Goal: Task Accomplishment & Management: Manage account settings

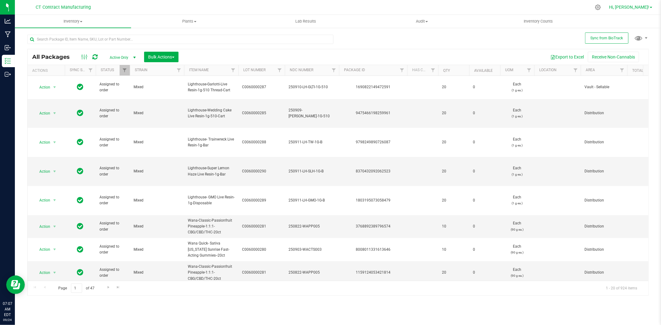
click at [646, 9] on span "Hi, [PERSON_NAME]!" at bounding box center [629, 7] width 40 height 5
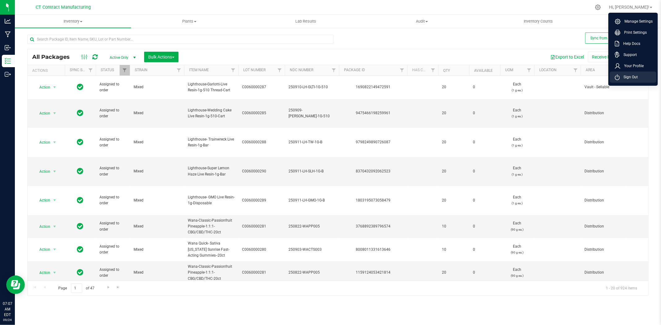
click at [627, 76] on span "Sign Out" at bounding box center [628, 77] width 18 height 6
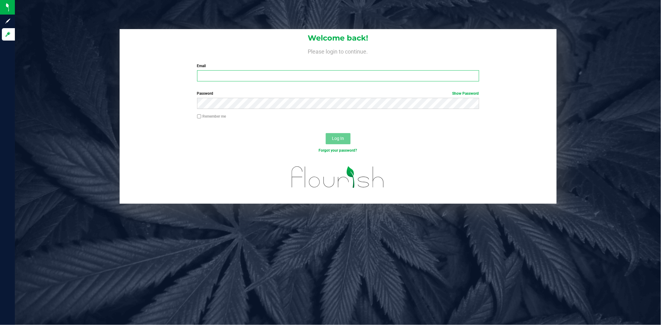
type input "[PERSON_NAME][EMAIL_ADDRESS][DOMAIN_NAME]"
click at [290, 18] on div "Welcome back! Please login to continue. Email [PERSON_NAME][EMAIL_ADDRESS][DOMA…" at bounding box center [338, 162] width 646 height 325
click at [338, 139] on span "Log In" at bounding box center [338, 138] width 12 height 5
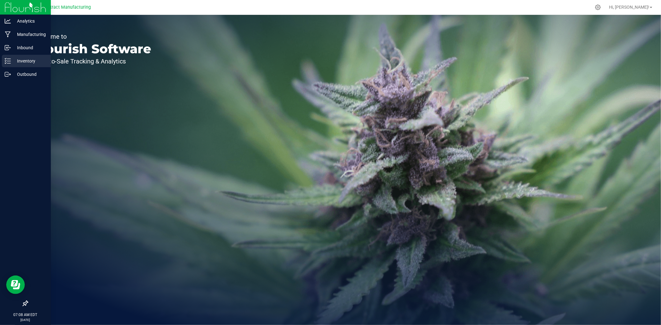
click at [11, 58] on p "Inventory" at bounding box center [29, 60] width 37 height 7
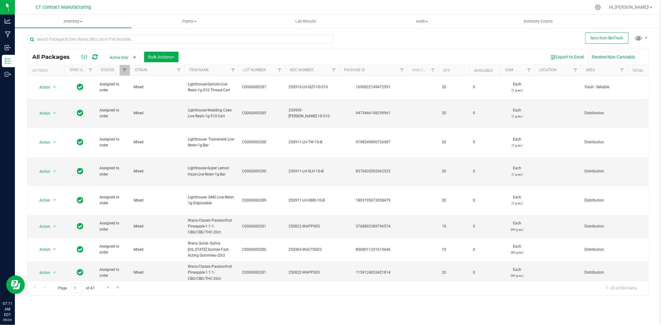
click at [164, 1] on nav "CT Contract Manufacturing Hi, [PERSON_NAME]!" at bounding box center [338, 7] width 646 height 15
click at [101, 41] on input "text" at bounding box center [180, 39] width 306 height 9
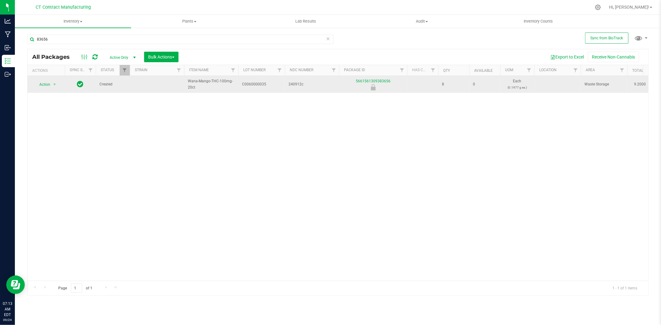
copy link "5661561309383656"
drag, startPoint x: 398, startPoint y: 85, endPoint x: 351, endPoint y: 81, distance: 46.7
click at [351, 81] on div "5661561309383656" at bounding box center [373, 84] width 70 height 12
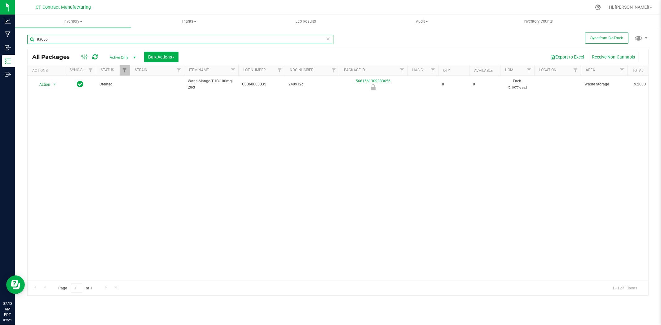
click at [76, 43] on input "83656" at bounding box center [180, 39] width 306 height 9
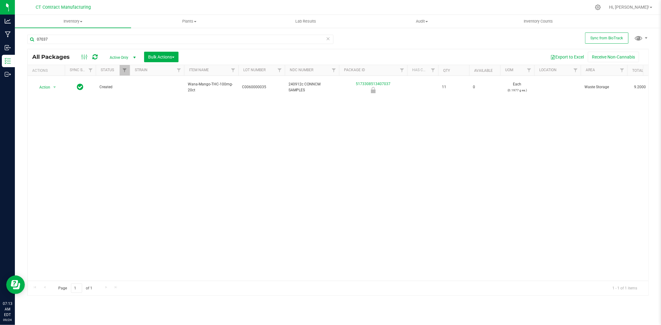
drag, startPoint x: 353, startPoint y: 81, endPoint x: 348, endPoint y: 109, distance: 28.1
click at [348, 109] on div "Action Action Edit attributes Global inventory Locate package Package audit log…" at bounding box center [338, 178] width 620 height 205
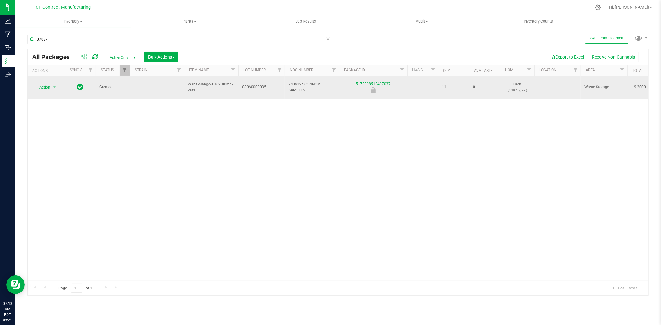
copy link "5173308513407037"
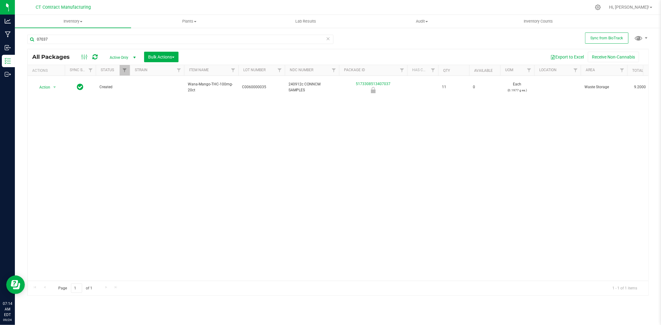
drag, startPoint x: 391, startPoint y: 81, endPoint x: 354, endPoint y: 104, distance: 43.7
click at [354, 104] on div "Action Action Edit attributes Global inventory Locate package Package audit log…" at bounding box center [338, 178] width 620 height 205
click at [100, 39] on input "07037" at bounding box center [180, 39] width 306 height 9
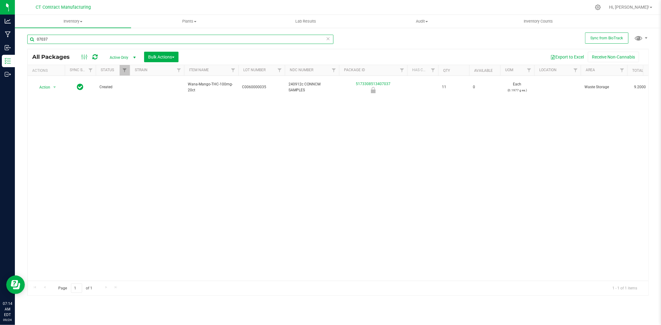
click at [100, 39] on input "07037" at bounding box center [180, 39] width 306 height 9
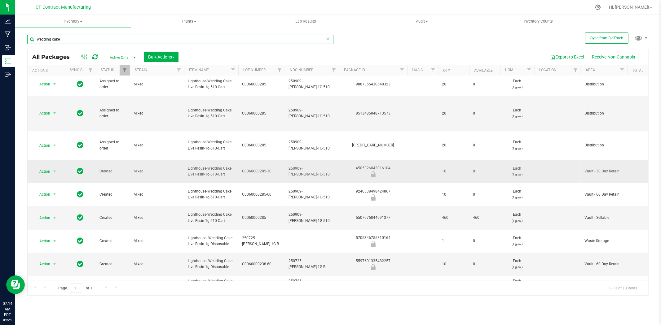
scroll to position [73, 0]
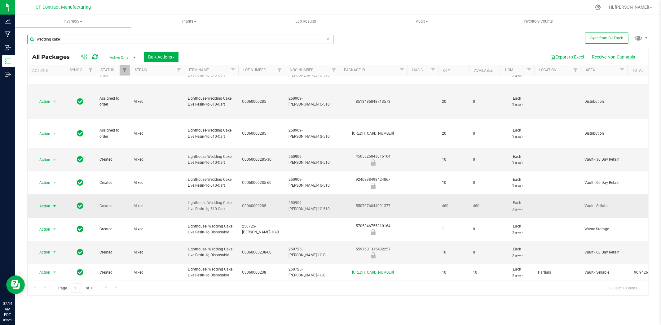
type input "wedding cake"
click at [53, 204] on span "select" at bounding box center [54, 206] width 5 height 5
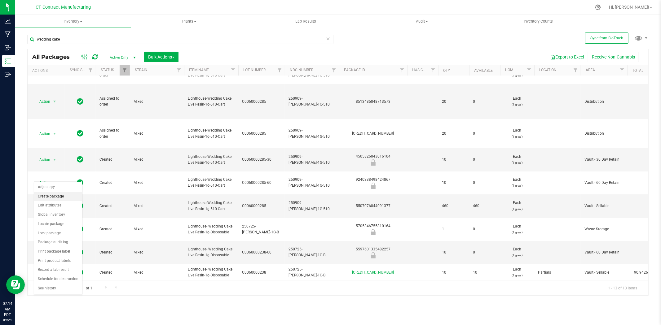
click at [57, 194] on li "Create package" at bounding box center [58, 196] width 48 height 9
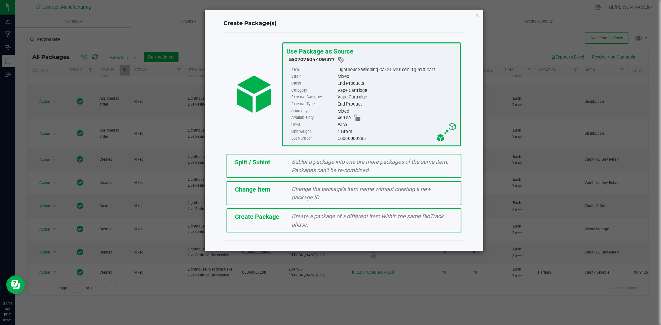
click at [295, 159] on span "Sublot a package into one ore more packages of the same item. Packages can’t be…" at bounding box center [370, 166] width 157 height 15
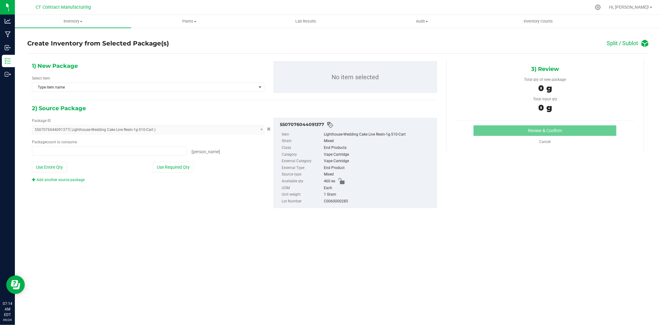
type input "0 ea"
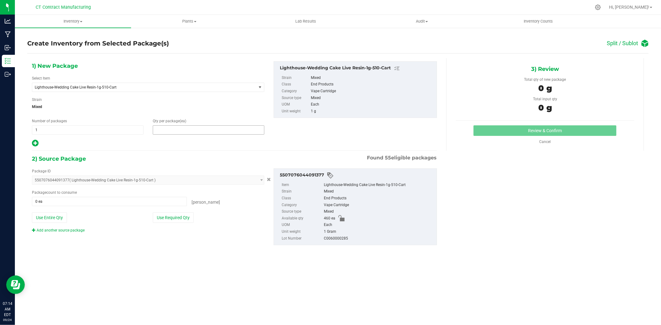
click at [204, 132] on span at bounding box center [208, 129] width 111 height 9
type input "3"
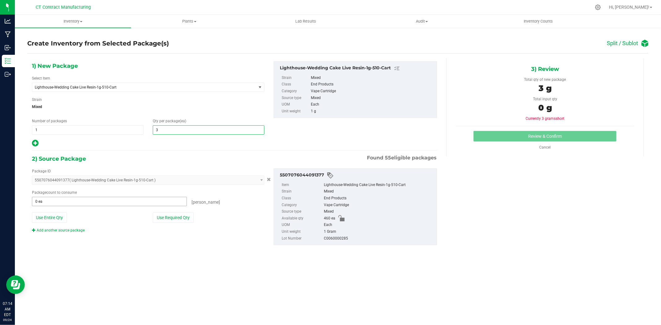
type input "3"
click at [151, 199] on span at bounding box center [109, 201] width 155 height 9
type input "3"
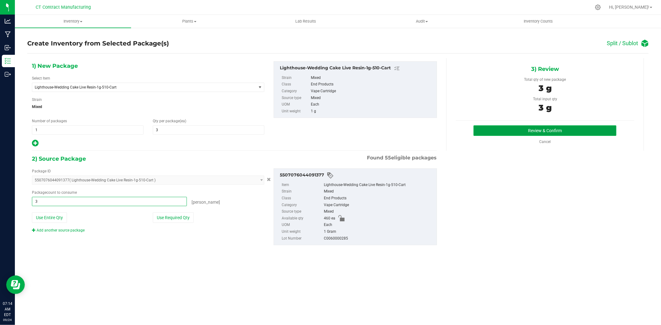
type input "3 ea"
click at [503, 130] on button "Review & Confirm" at bounding box center [544, 130] width 143 height 11
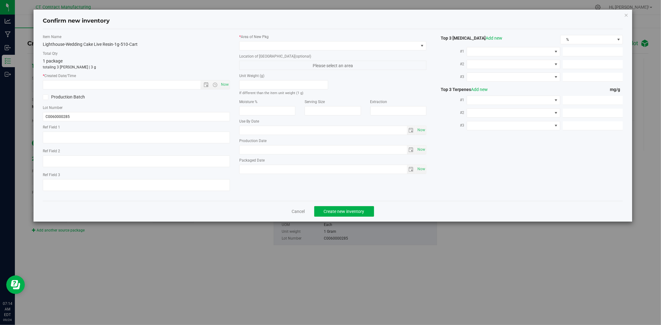
type textarea "250909-[PERSON_NAME]-1G-510"
click at [225, 87] on span "Now" at bounding box center [225, 84] width 11 height 9
type input "[DATE] 7:14 AM"
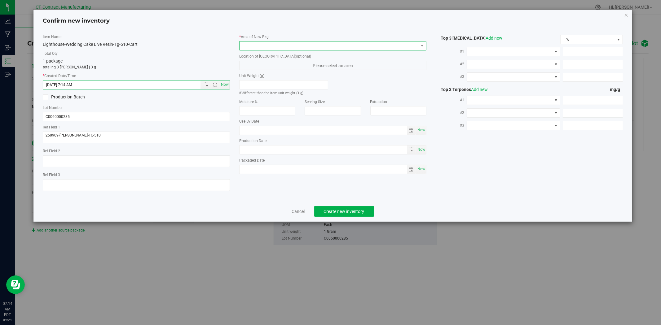
click at [246, 47] on span at bounding box center [328, 45] width 179 height 9
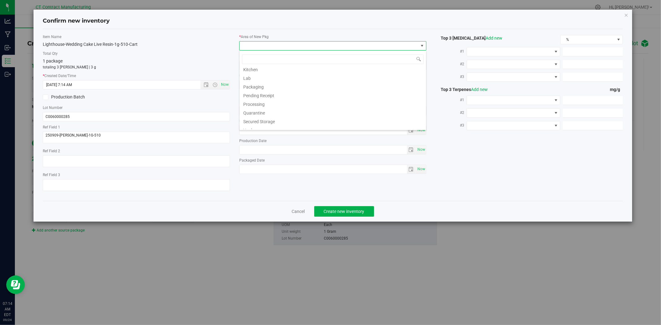
scroll to position [76, 0]
click at [261, 127] on li "Waste Storage" at bounding box center [332, 125] width 186 height 9
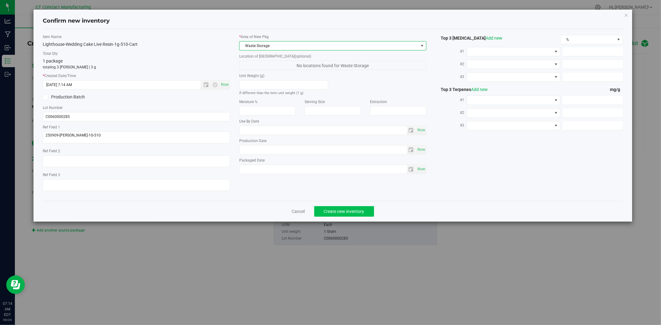
click at [336, 206] on div "Cancel Create new inventory" at bounding box center [332, 211] width 579 height 21
click at [337, 209] on button "Create new inventory" at bounding box center [344, 211] width 60 height 11
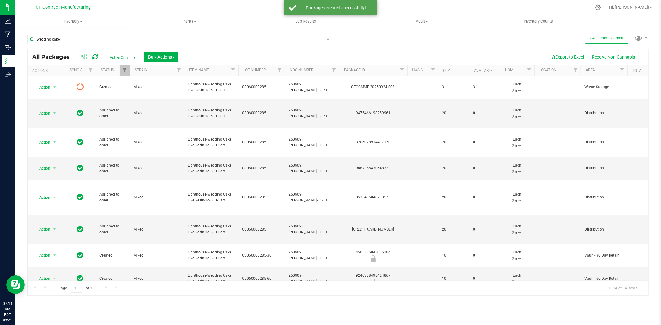
click at [97, 57] on icon at bounding box center [94, 57] width 5 height 6
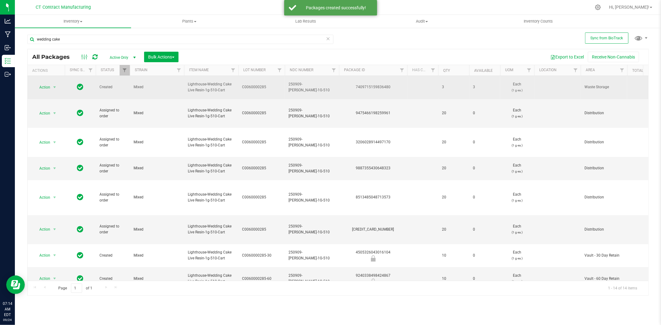
click at [380, 84] on div "7409715159836480" at bounding box center [373, 87] width 70 height 6
copy div "7409715159836480"
click at [305, 82] on span "250909-[PERSON_NAME]-1G-510" at bounding box center [311, 87] width 47 height 12
click at [305, 82] on input "250909-[PERSON_NAME]-1G-510" at bounding box center [310, 87] width 52 height 10
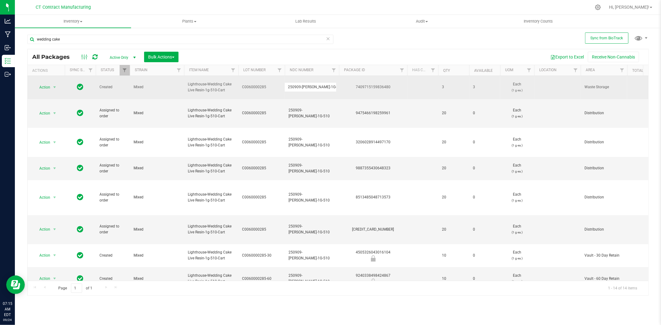
click at [305, 82] on input "250909-[PERSON_NAME]-1G-510" at bounding box center [310, 87] width 52 height 10
click at [373, 87] on div "7409715159836480" at bounding box center [373, 87] width 70 height 6
click at [54, 85] on span "select" at bounding box center [54, 87] width 5 height 5
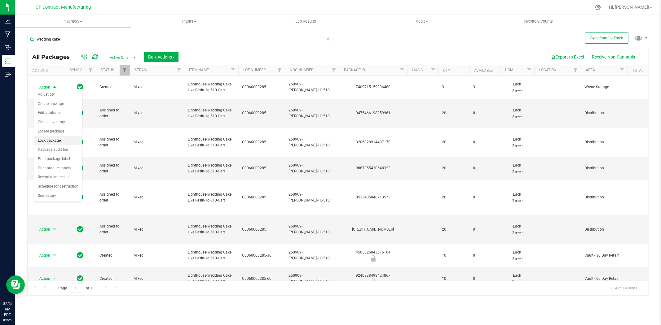
click at [49, 138] on li "Lock package" at bounding box center [58, 140] width 48 height 9
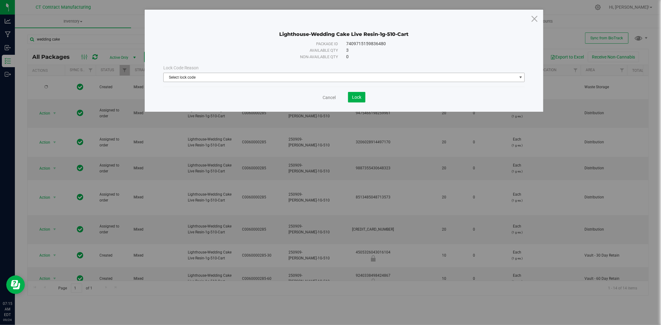
click at [283, 76] on span "Select lock code" at bounding box center [340, 77] width 353 height 9
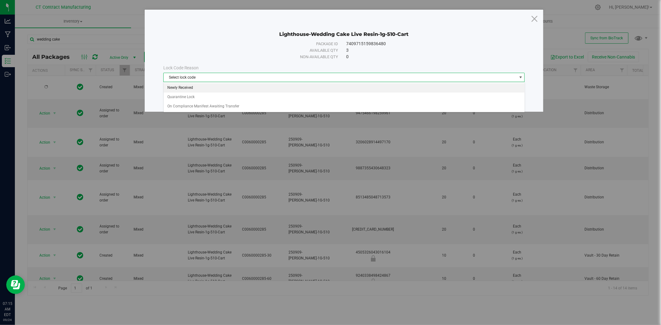
click at [276, 87] on li "Newly Received" at bounding box center [344, 87] width 361 height 9
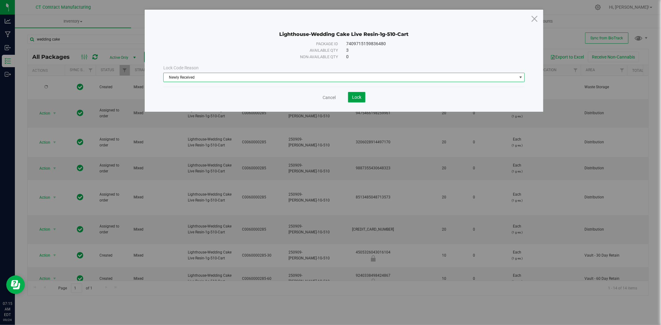
click at [358, 97] on span "Lock" at bounding box center [356, 97] width 9 height 5
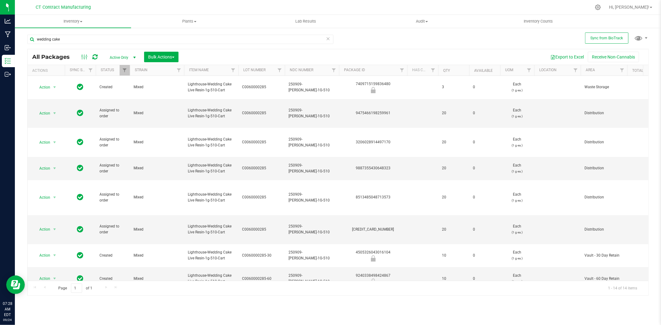
click at [280, 2] on div at bounding box center [351, 7] width 480 height 12
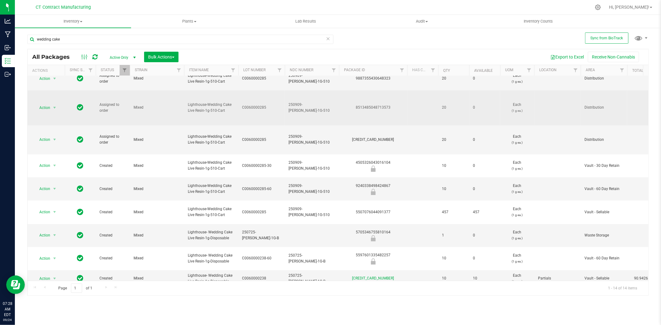
scroll to position [90, 0]
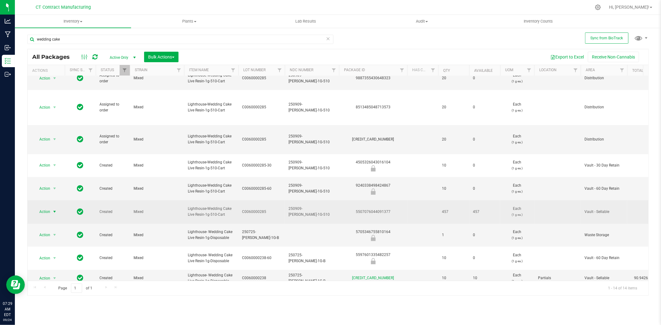
click at [53, 209] on span "select" at bounding box center [54, 211] width 5 height 5
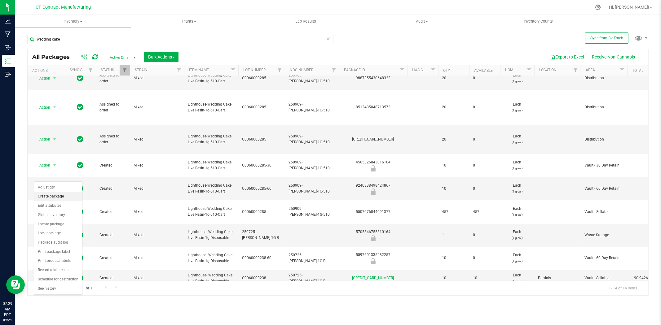
click at [55, 196] on li "Create package" at bounding box center [58, 196] width 48 height 9
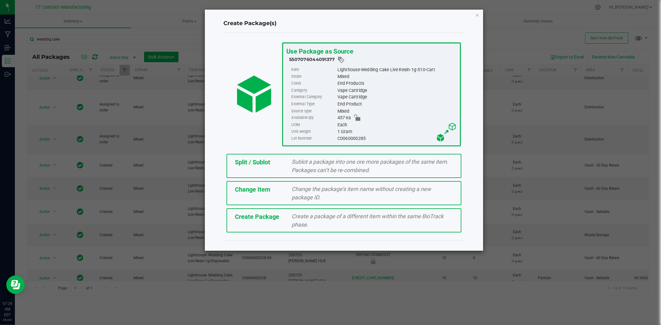
click at [317, 161] on span "Sublot a package into one ore more packages of the same item. Packages can’t be…" at bounding box center [370, 166] width 157 height 15
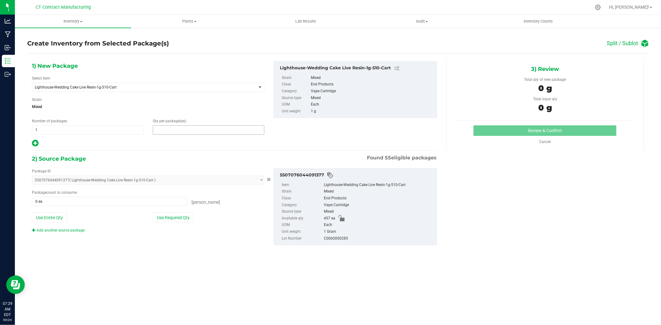
click at [201, 129] on span at bounding box center [208, 129] width 111 height 9
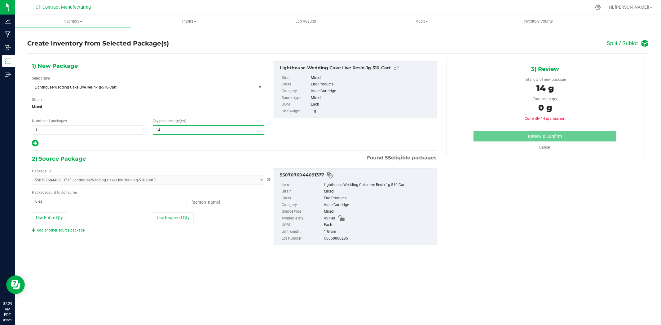
type input "142"
click at [153, 202] on span at bounding box center [109, 201] width 155 height 9
type input "142"
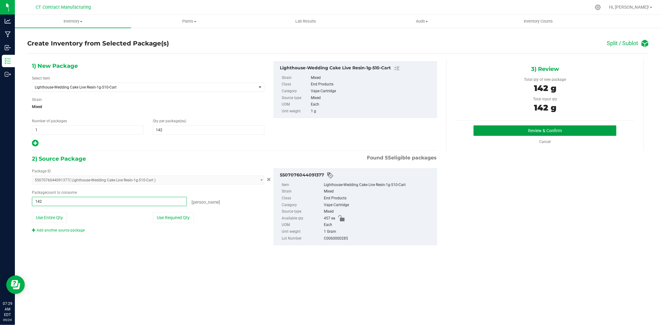
type input "142 ea"
click at [518, 132] on button "Review & Confirm" at bounding box center [544, 130] width 143 height 11
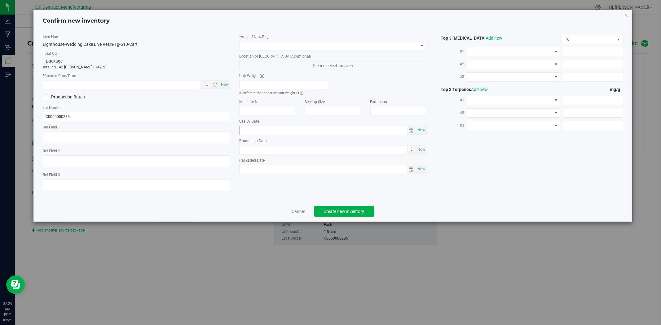
type textarea "250909-[PERSON_NAME]-1G-510"
click at [225, 84] on span "Now" at bounding box center [225, 84] width 11 height 9
type input "[DATE] 7:29 AM"
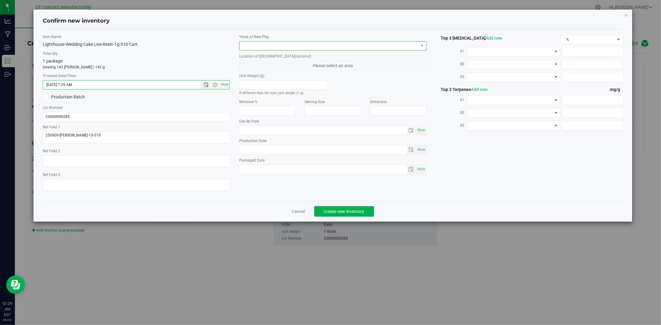
click at [260, 46] on span at bounding box center [328, 45] width 179 height 9
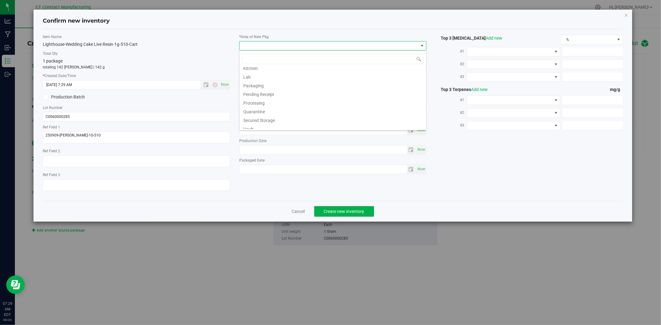
scroll to position [76, 0]
click at [276, 82] on li "Secured Storage" at bounding box center [332, 81] width 186 height 9
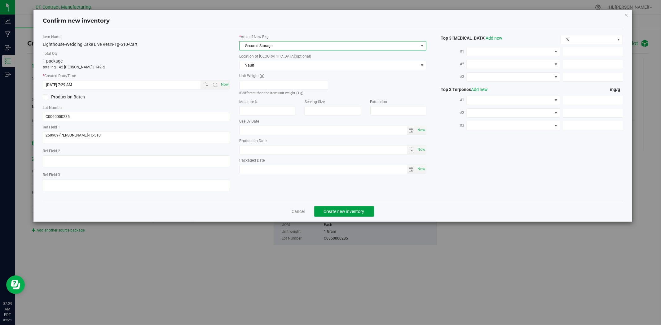
click at [342, 213] on span "Create new inventory" at bounding box center [344, 211] width 41 height 5
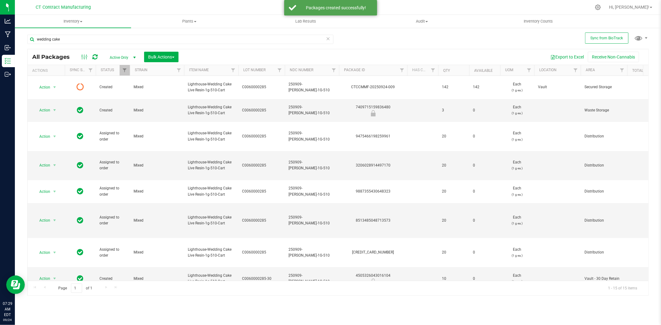
click at [95, 55] on icon at bounding box center [94, 57] width 5 height 6
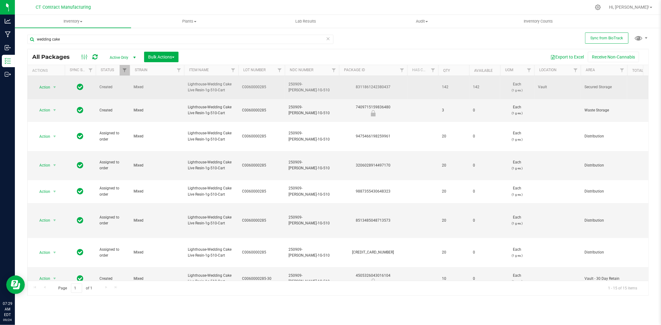
click at [364, 85] on div "8311861242380437" at bounding box center [373, 87] width 70 height 6
copy div "8311861242380437"
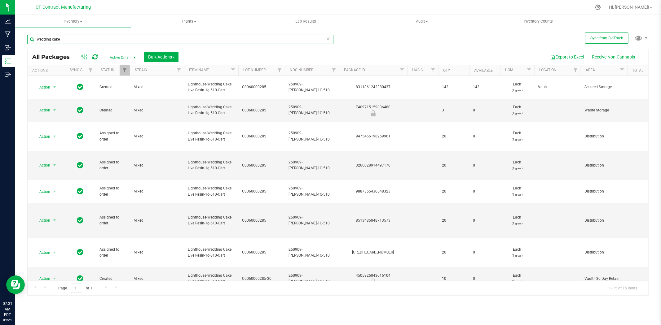
click at [88, 39] on input "wedding cake" at bounding box center [180, 39] width 306 height 9
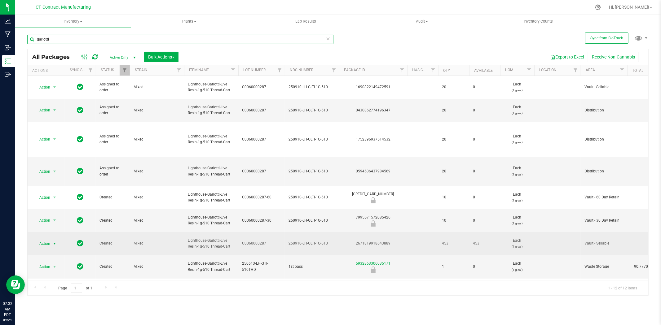
type input "garlotti"
click at [51, 239] on span "select" at bounding box center [55, 243] width 8 height 9
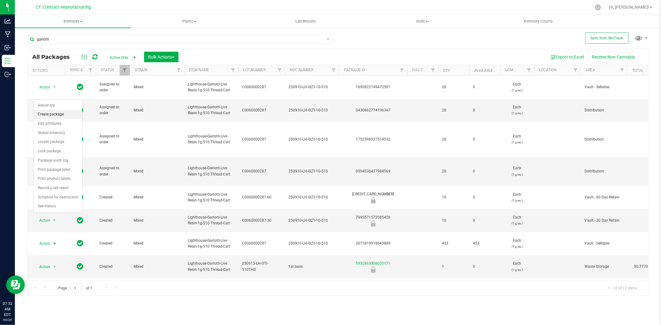
click at [46, 112] on li "Create package" at bounding box center [58, 114] width 48 height 9
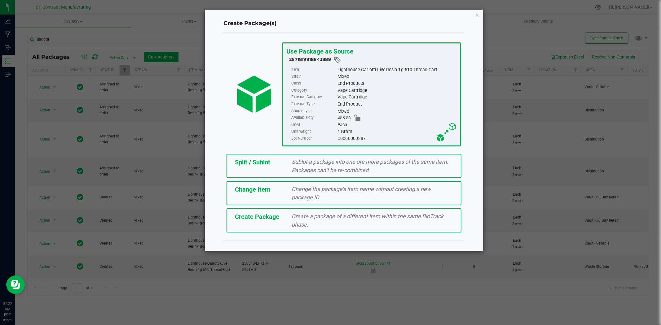
click at [281, 167] on div "Split / Sublot Sublot a package into one ore more packages of the same item. Pa…" at bounding box center [343, 166] width 235 height 24
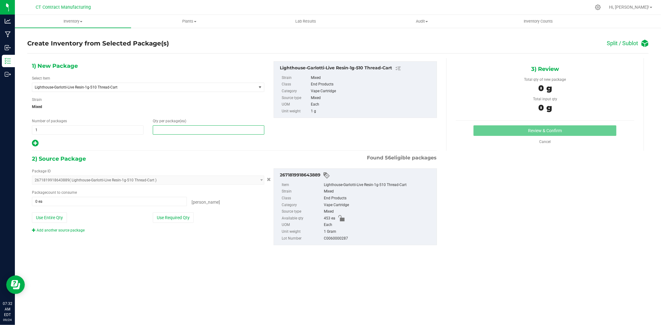
click at [208, 131] on span at bounding box center [208, 129] width 111 height 9
type input "1"
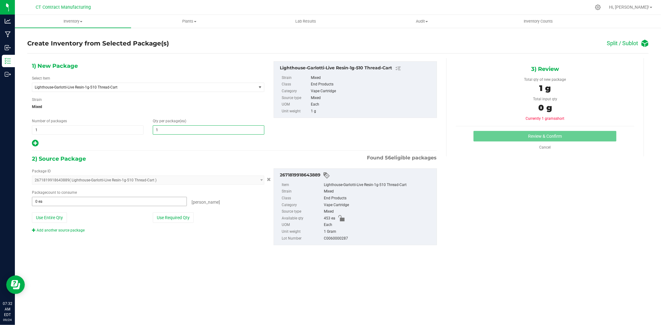
type input "1"
click at [85, 203] on span at bounding box center [109, 201] width 155 height 9
type input "1"
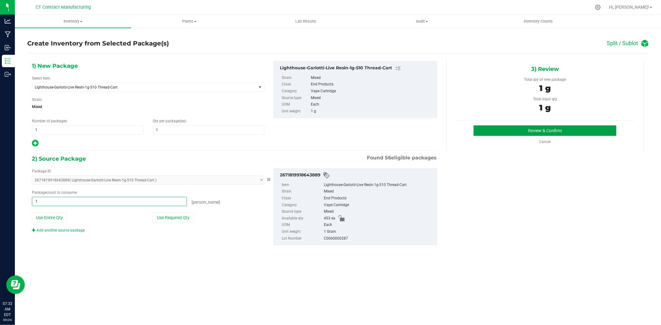
type input "1 ea"
click at [495, 135] on button "Review & Confirm" at bounding box center [544, 130] width 143 height 11
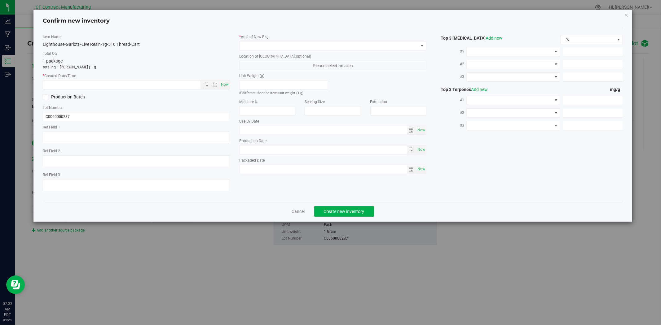
type textarea "250910-LH-GLTI-1G-510"
click at [228, 85] on span "Now" at bounding box center [225, 84] width 11 height 9
type input "[DATE] 7:32 AM"
click at [245, 48] on span at bounding box center [328, 45] width 179 height 9
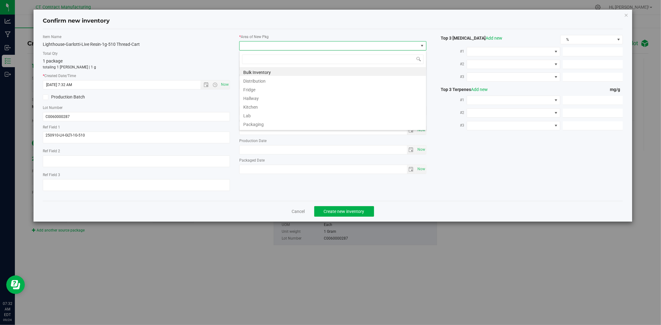
scroll to position [76, 0]
click at [264, 123] on li "Waste Storage" at bounding box center [332, 125] width 186 height 9
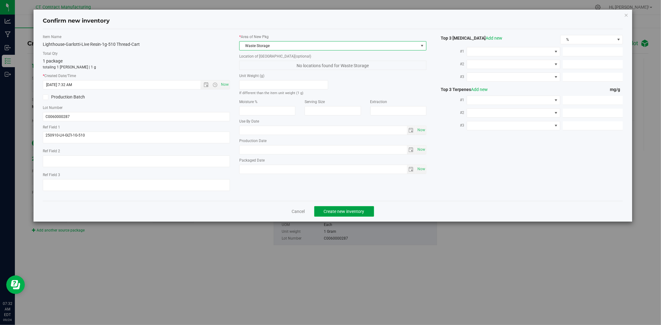
click at [329, 217] on button "Create new inventory" at bounding box center [344, 211] width 60 height 11
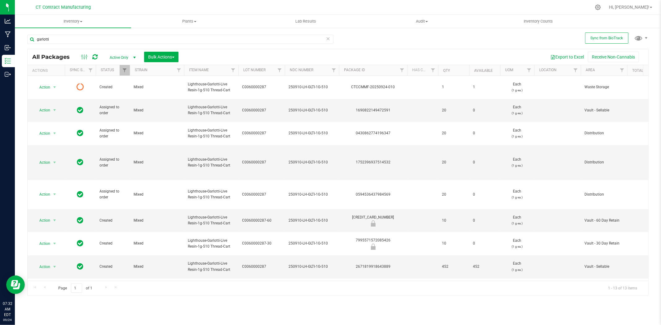
click at [95, 57] on icon at bounding box center [94, 57] width 5 height 6
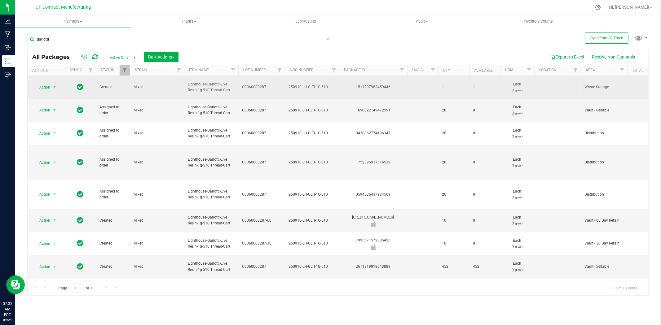
click at [376, 84] on div "1511297983459446" at bounding box center [373, 87] width 70 height 6
copy div "1511297983459446"
click at [313, 86] on span "250910-LH-GLTI-1G-510" at bounding box center [311, 87] width 47 height 6
click at [313, 86] on input "250910-LH-GLTI-1G-510" at bounding box center [310, 87] width 52 height 10
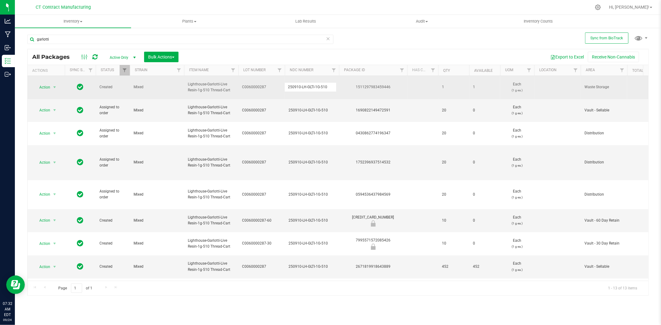
click at [313, 86] on input "250910-LH-GLTI-1G-510" at bounding box center [310, 87] width 52 height 10
click at [383, 85] on div "1511297983459446" at bounding box center [373, 87] width 70 height 6
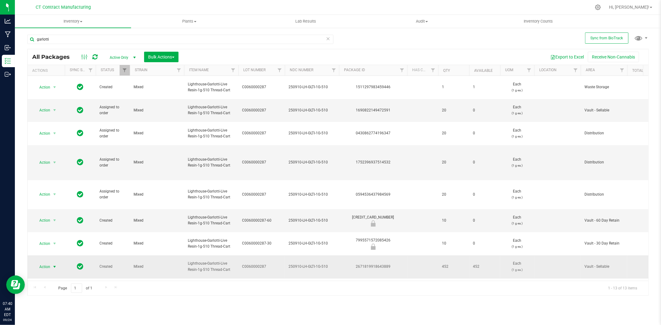
click at [55, 264] on span "select" at bounding box center [54, 266] width 5 height 5
click at [342, 5] on div at bounding box center [351, 7] width 480 height 12
click at [56, 264] on span "select" at bounding box center [54, 266] width 5 height 5
click at [55, 133] on li "Create package" at bounding box center [58, 131] width 48 height 9
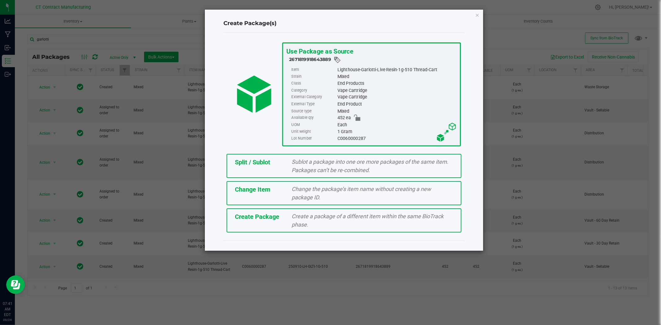
click at [271, 166] on div "Split / Sublot Sublot a package into one ore more packages of the same item. Pa…" at bounding box center [343, 166] width 235 height 24
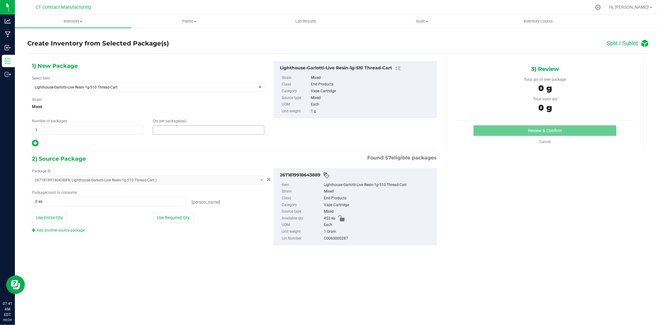
click at [183, 130] on span at bounding box center [208, 129] width 111 height 9
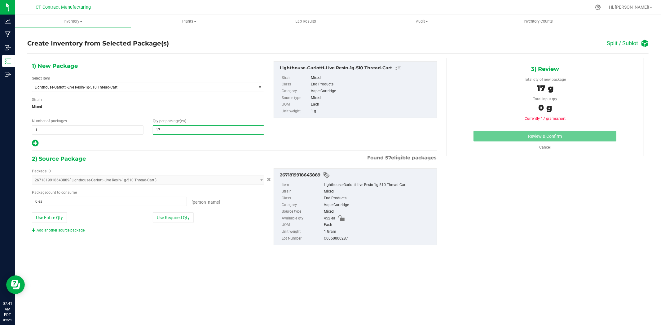
type input "176"
click at [112, 204] on span at bounding box center [109, 201] width 155 height 9
type input "176"
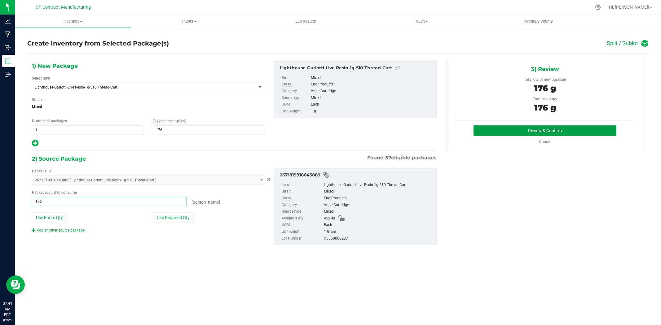
type input "176 ea"
click at [487, 129] on button "Review & Confirm" at bounding box center [544, 130] width 143 height 11
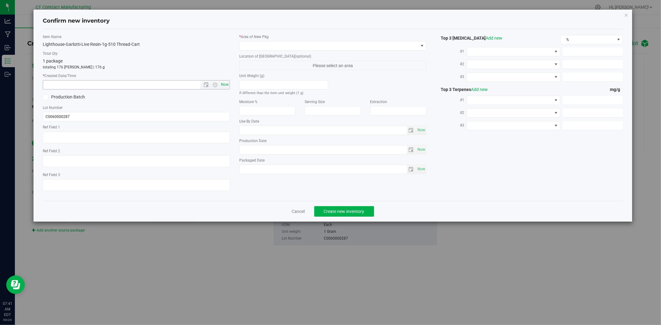
type textarea "250910-LH-GLTI-1G-510"
click at [224, 83] on span "Now" at bounding box center [225, 84] width 11 height 9
type input "[DATE] 7:41 AM"
click at [246, 45] on span at bounding box center [328, 45] width 179 height 9
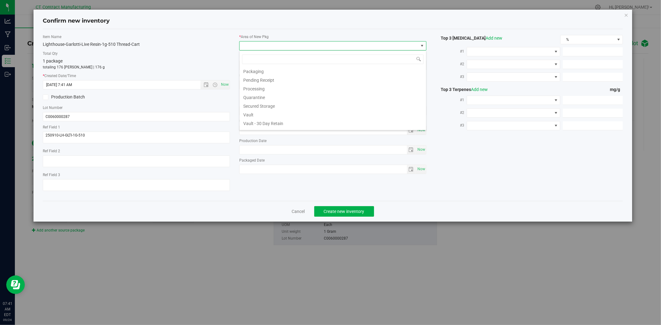
scroll to position [76, 0]
click at [274, 85] on li "Secured Storage" at bounding box center [332, 81] width 186 height 9
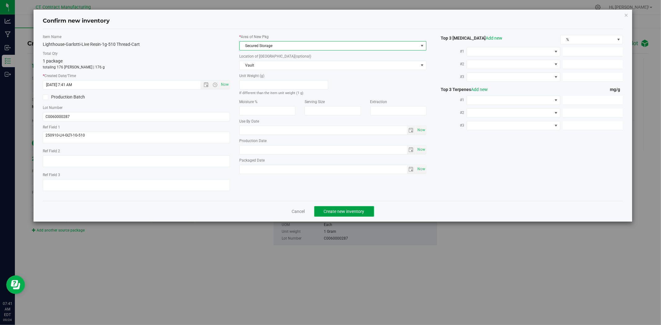
click at [339, 214] on span "Create new inventory" at bounding box center [344, 211] width 41 height 5
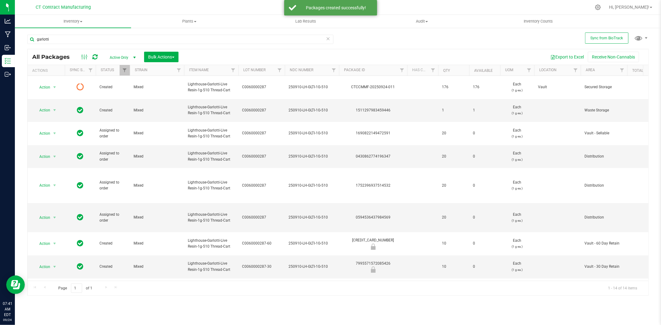
click at [97, 55] on icon at bounding box center [94, 57] width 5 height 6
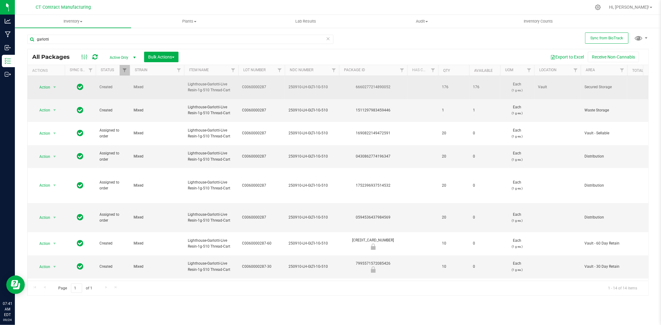
click at [381, 84] on div "6660277214890052" at bounding box center [373, 87] width 70 height 6
copy div "6660277214890052"
click at [55, 85] on span "select" at bounding box center [54, 87] width 5 height 5
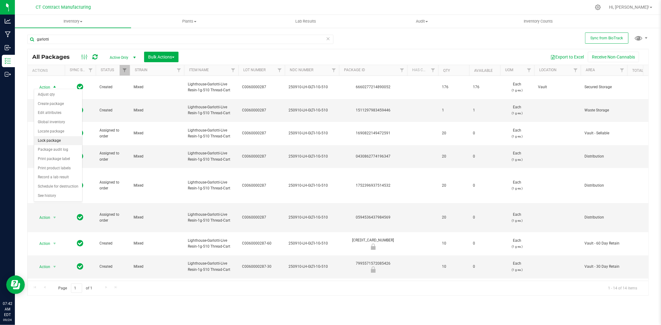
click at [53, 140] on li "Lock package" at bounding box center [58, 140] width 48 height 9
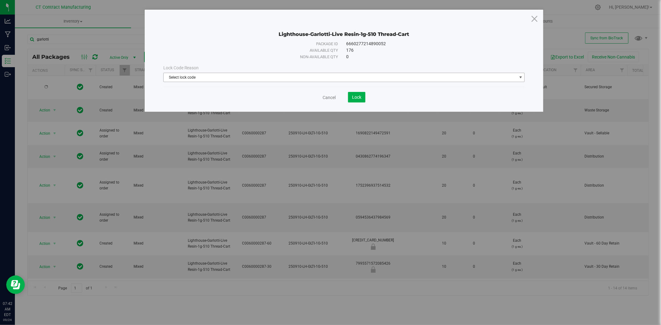
click at [344, 74] on span "Select lock code" at bounding box center [340, 77] width 353 height 9
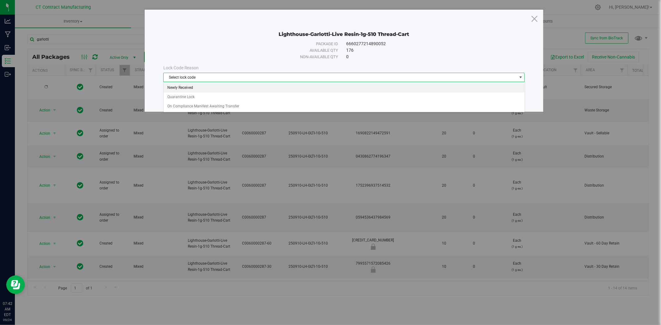
click at [284, 88] on li "Newly Received" at bounding box center [344, 87] width 361 height 9
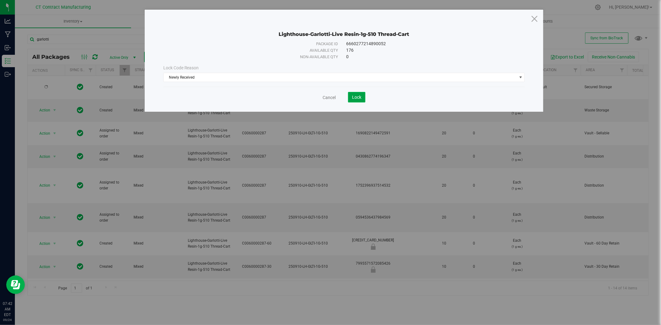
click at [359, 95] on span "Lock" at bounding box center [356, 97] width 9 height 5
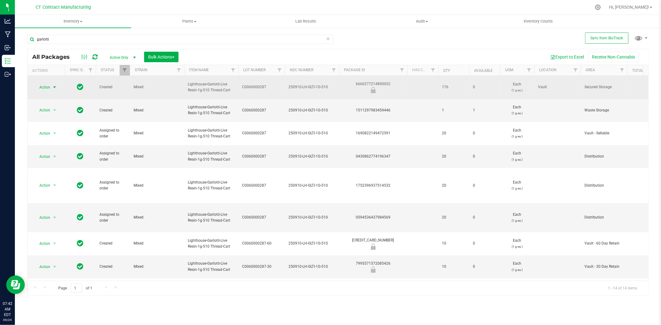
click at [55, 85] on span "select" at bounding box center [54, 87] width 5 height 5
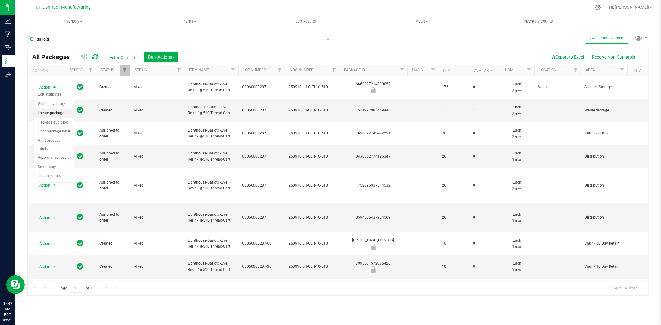
click at [58, 113] on li "Locate package" at bounding box center [54, 113] width 40 height 9
click at [119, 3] on div at bounding box center [351, 7] width 480 height 12
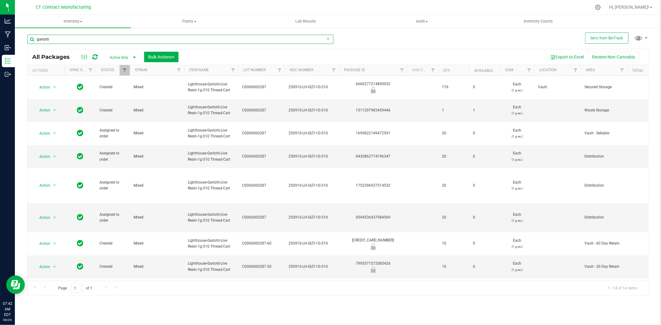
click at [55, 39] on input "garlotti" at bounding box center [180, 39] width 306 height 9
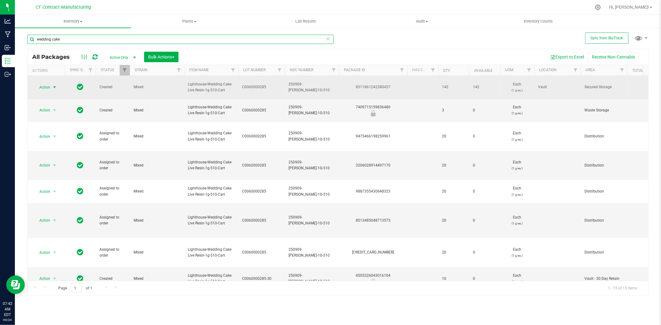
type input "wedding cake"
click at [54, 85] on span "select" at bounding box center [54, 87] width 5 height 5
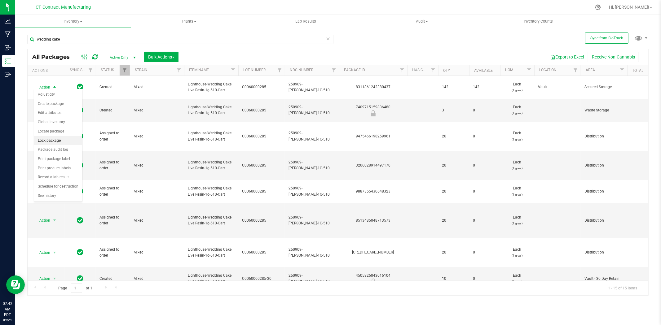
click at [56, 138] on li "Lock package" at bounding box center [58, 140] width 48 height 9
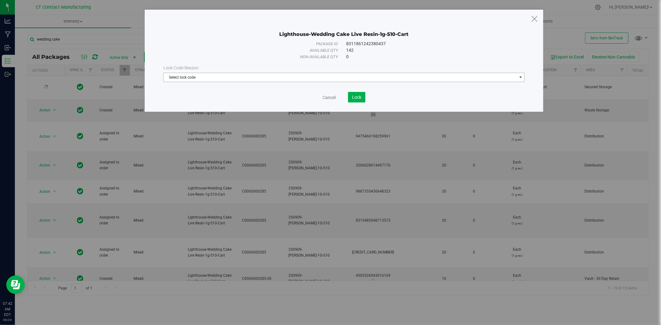
click at [315, 77] on span "Select lock code" at bounding box center [340, 77] width 353 height 9
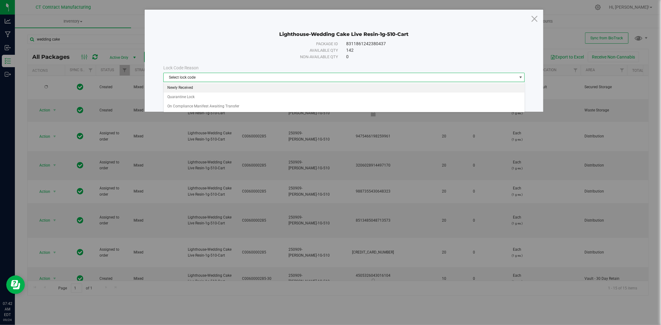
drag, startPoint x: 233, startPoint y: 87, endPoint x: 260, endPoint y: 86, distance: 26.3
click at [233, 86] on li "Newly Received" at bounding box center [344, 87] width 361 height 9
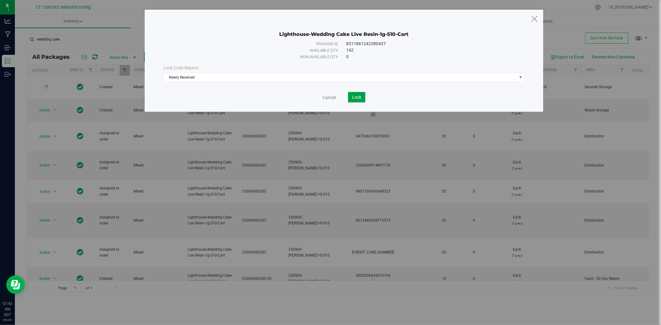
click at [356, 95] on span "Lock" at bounding box center [356, 97] width 9 height 5
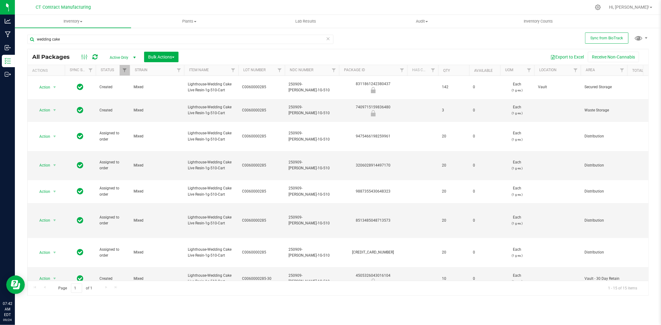
click at [139, 32] on div "wedding cake" at bounding box center [182, 39] width 311 height 20
click at [139, 36] on input "wedding cake" at bounding box center [180, 39] width 306 height 9
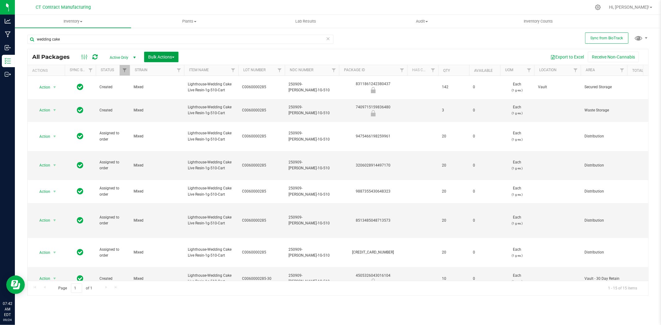
click at [172, 57] on span "Bulk Actions" at bounding box center [161, 57] width 26 height 5
click at [175, 104] on span "Locate packages" at bounding box center [163, 105] width 31 height 5
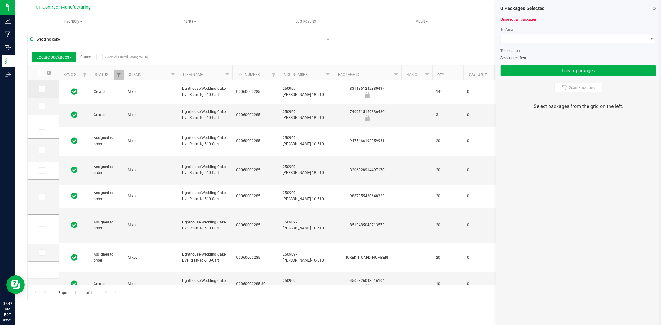
click at [43, 89] on icon at bounding box center [41, 89] width 4 height 0
click at [0, 0] on input "checkbox" at bounding box center [0, 0] width 0 height 0
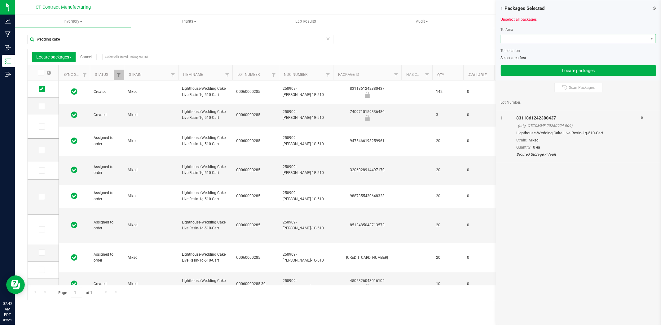
click at [518, 39] on span at bounding box center [574, 38] width 147 height 9
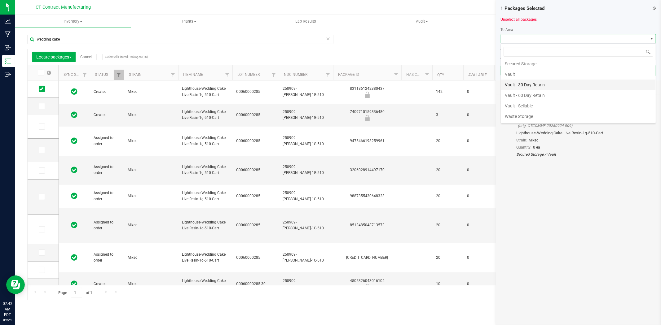
scroll to position [107, 0]
click at [524, 67] on li "Secured Storage" at bounding box center [578, 64] width 155 height 11
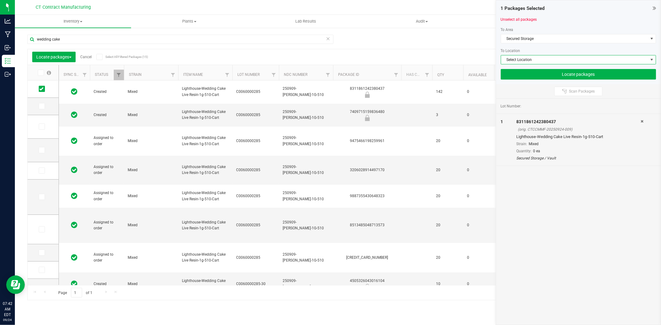
click at [555, 59] on span "Select Location" at bounding box center [574, 59] width 147 height 9
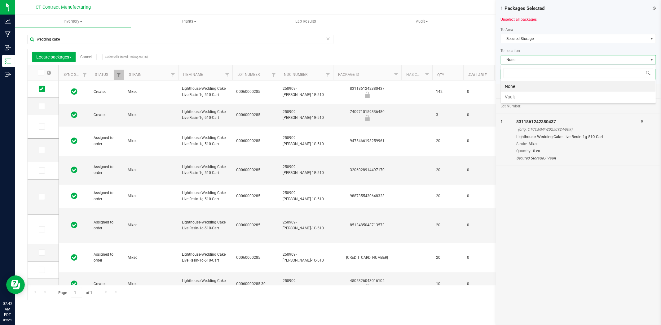
scroll to position [9, 155]
click at [555, 59] on span "None" at bounding box center [574, 59] width 147 height 9
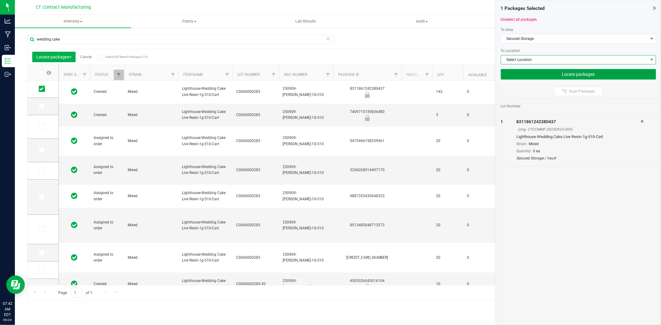
click at [561, 75] on button "Locate packages" at bounding box center [577, 74] width 155 height 11
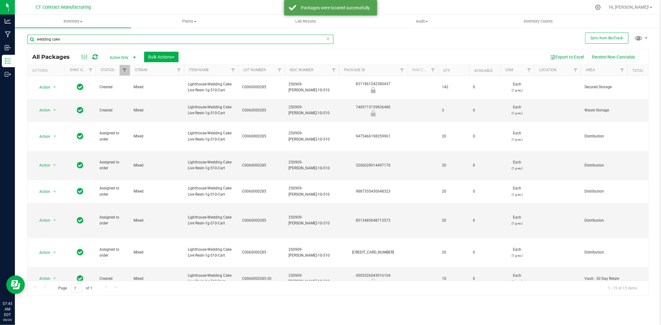
click at [128, 41] on input "wedding cake" at bounding box center [180, 39] width 306 height 9
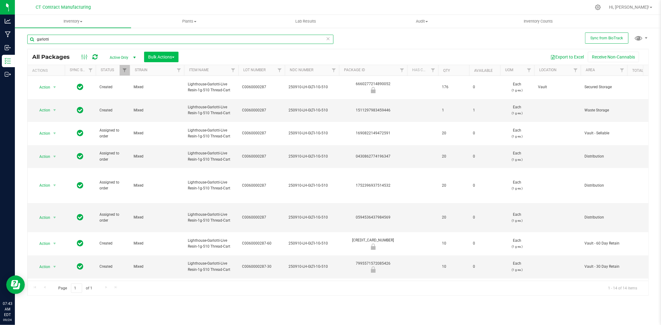
type input "garlotti"
click at [173, 58] on span "Bulk Actions" at bounding box center [161, 57] width 26 height 5
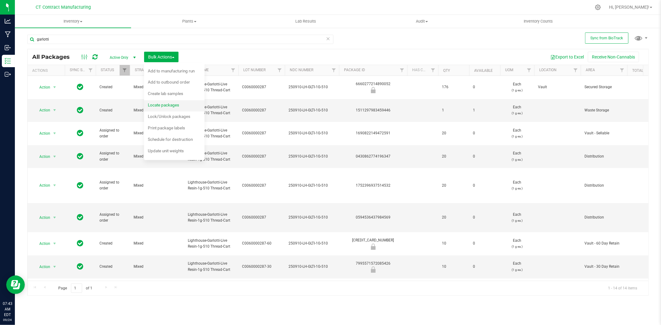
click at [181, 104] on div "Locate packages" at bounding box center [168, 106] width 40 height 10
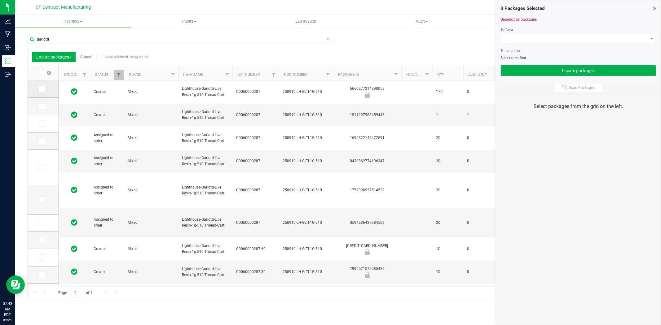
click at [41, 89] on icon at bounding box center [41, 89] width 4 height 0
click at [0, 0] on input "checkbox" at bounding box center [0, 0] width 0 height 0
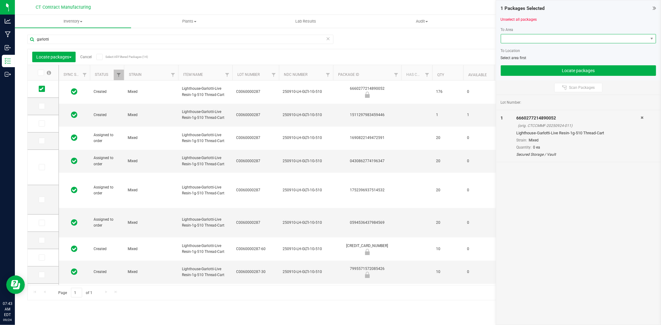
click at [521, 43] on span at bounding box center [577, 38] width 155 height 9
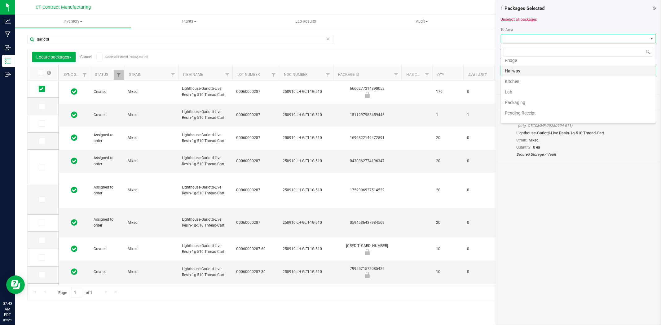
scroll to position [69, 0]
click at [531, 101] on li "Secured Storage" at bounding box center [578, 101] width 155 height 11
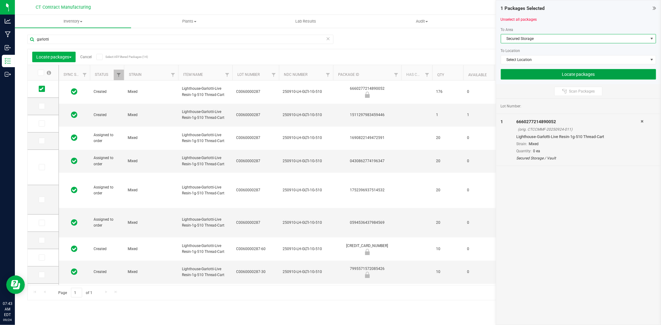
click at [551, 72] on button "Locate packages" at bounding box center [577, 74] width 155 height 11
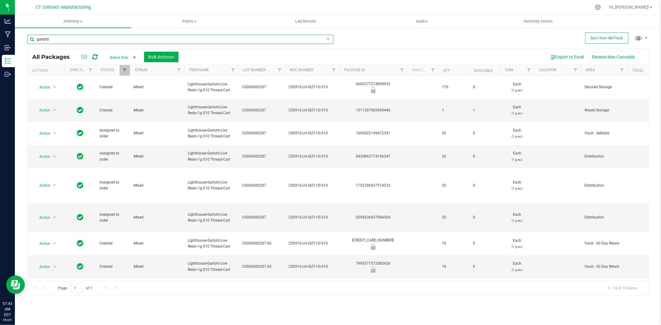
click at [74, 42] on input "garlotti" at bounding box center [180, 39] width 306 height 9
click at [216, 6] on div at bounding box center [351, 7] width 480 height 12
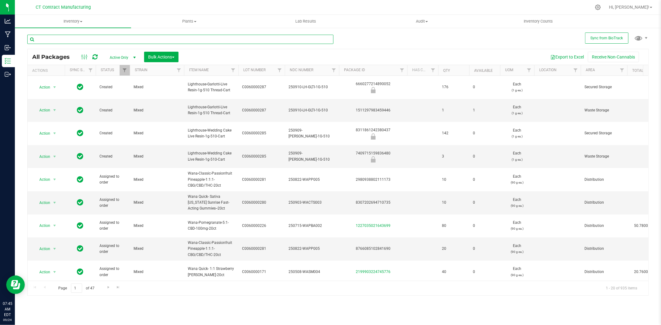
click at [90, 37] on input "text" at bounding box center [180, 39] width 306 height 9
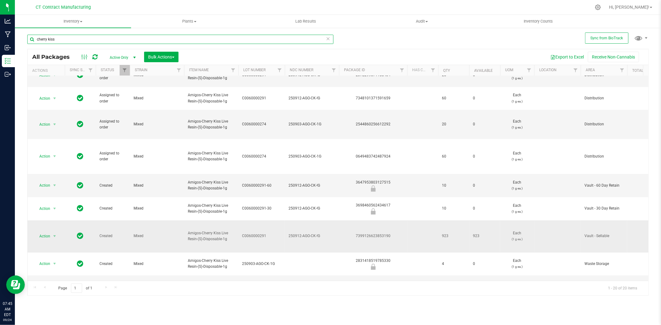
scroll to position [103, 0]
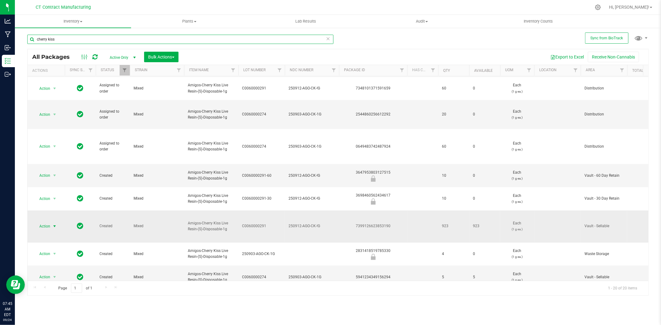
type input "cherry kiss"
click at [54, 224] on span "select" at bounding box center [54, 226] width 5 height 5
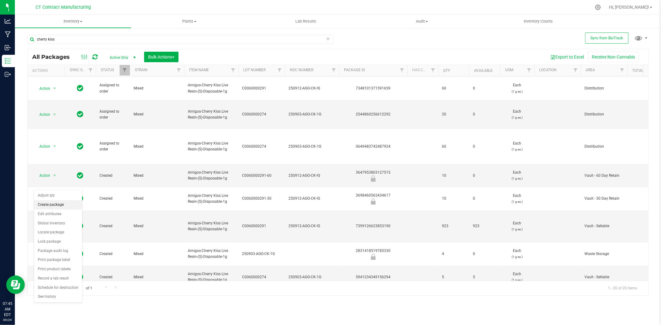
click at [58, 203] on li "Create package" at bounding box center [58, 204] width 48 height 9
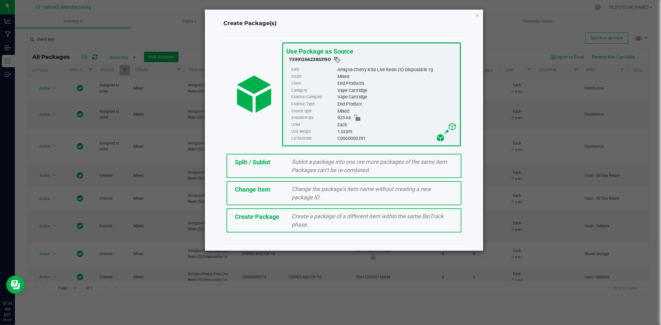
click at [292, 159] on span "Sublot a package into one ore more packages of the same item. Packages can’t be…" at bounding box center [370, 166] width 157 height 15
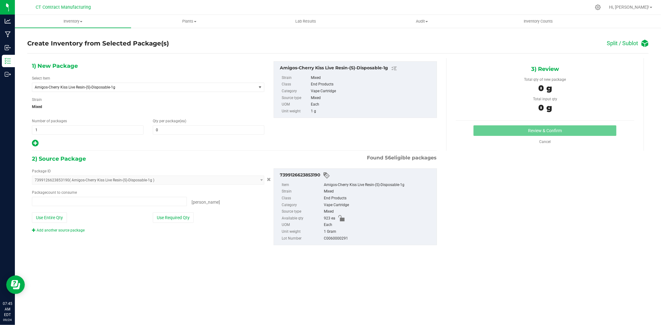
type input "0 ea"
click at [180, 125] on span at bounding box center [208, 129] width 111 height 9
type input "4"
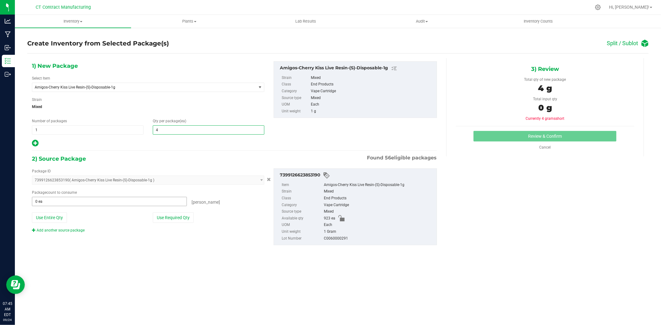
type input "4"
click at [89, 205] on span at bounding box center [109, 201] width 155 height 9
type input "4"
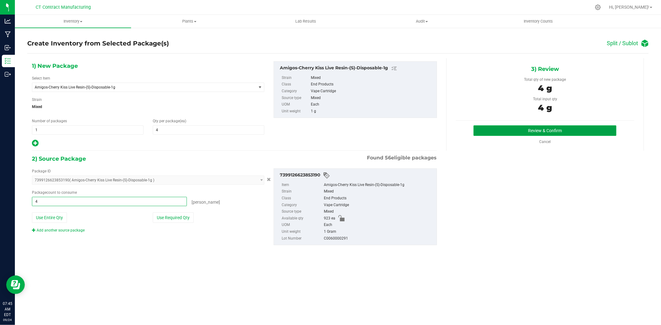
type input "4 ea"
click at [524, 129] on button "Review & Confirm" at bounding box center [544, 130] width 143 height 11
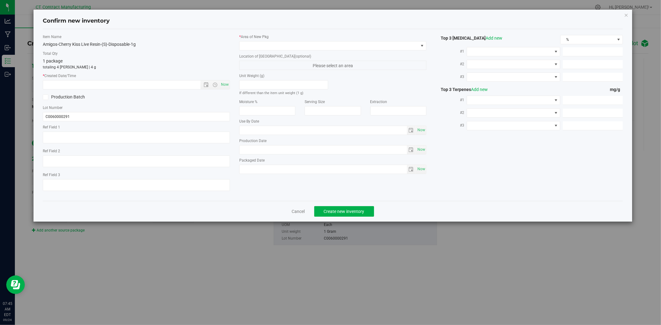
type textarea "250912-AGO-CK-!G"
click at [224, 84] on span "Now" at bounding box center [225, 84] width 11 height 9
type input "[DATE] 7:45 AM"
click at [264, 45] on span at bounding box center [328, 45] width 179 height 9
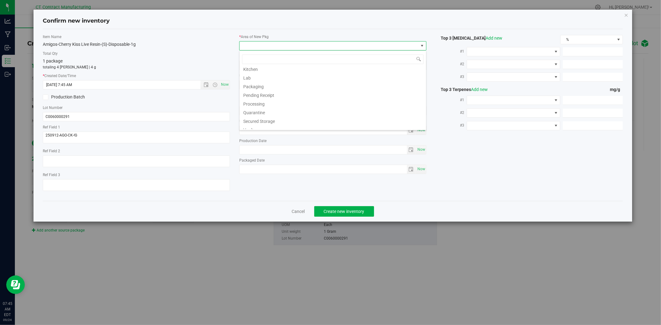
scroll to position [76, 0]
click at [268, 126] on li "Waste Storage" at bounding box center [332, 125] width 186 height 9
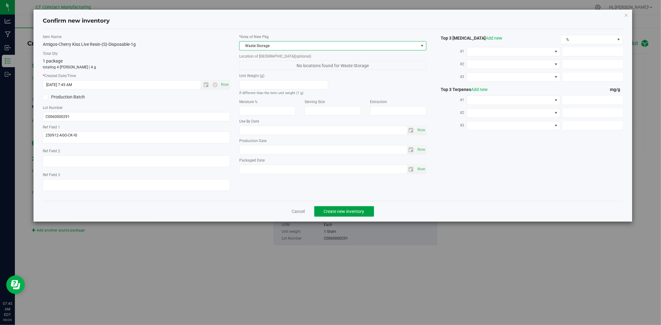
click at [358, 213] on span "Create new inventory" at bounding box center [344, 211] width 41 height 5
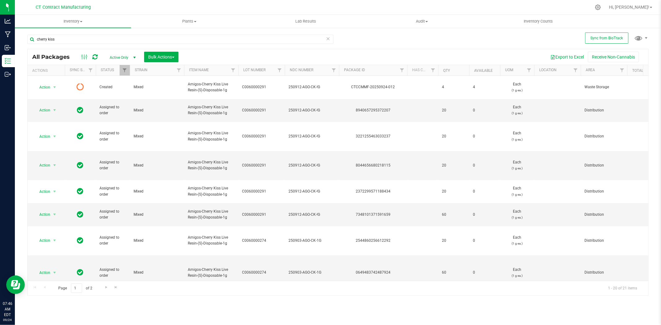
click at [95, 58] on icon at bounding box center [94, 57] width 5 height 6
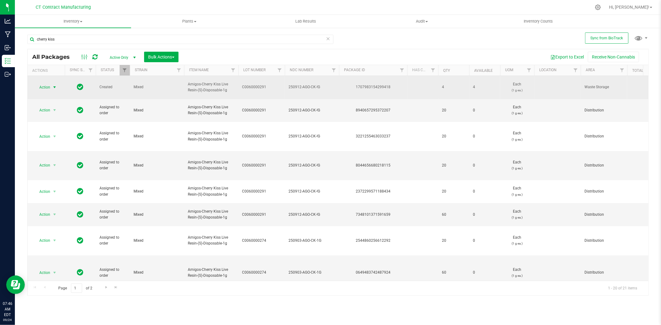
click at [55, 85] on span "select" at bounding box center [54, 87] width 5 height 5
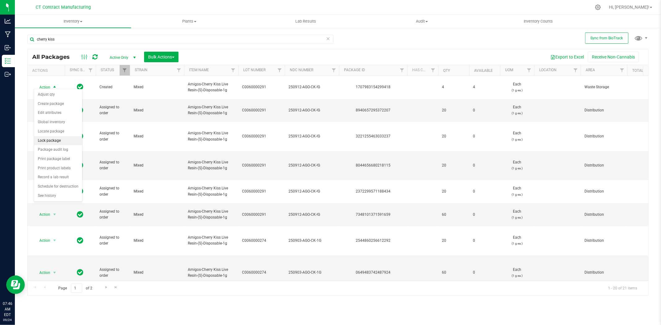
click at [51, 139] on li "Lock package" at bounding box center [58, 140] width 48 height 9
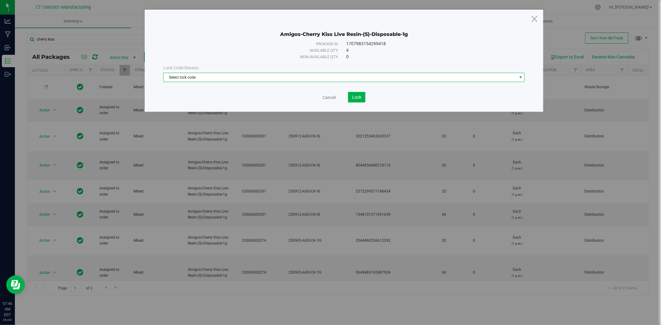
click at [286, 76] on span "Select lock code" at bounding box center [340, 77] width 353 height 9
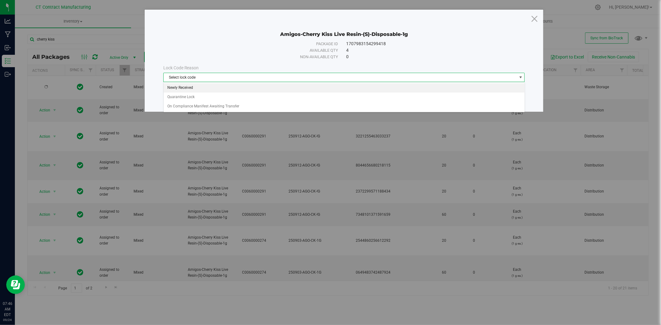
click at [226, 87] on li "Newly Received" at bounding box center [344, 87] width 361 height 9
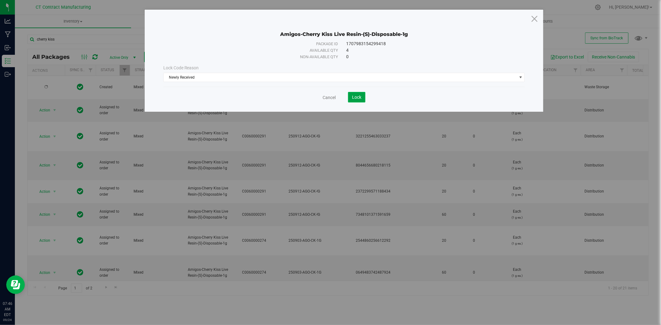
click at [352, 95] on span "Lock" at bounding box center [356, 97] width 9 height 5
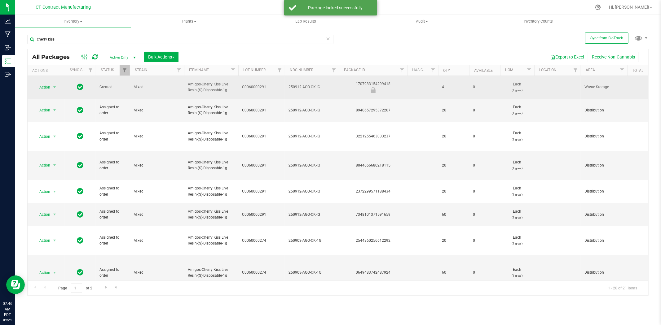
click at [372, 82] on div "1707983154299418" at bounding box center [373, 87] width 70 height 12
copy div "1707983154299418"
click at [296, 84] on span "250912-AGO-CK-!G" at bounding box center [311, 87] width 47 height 6
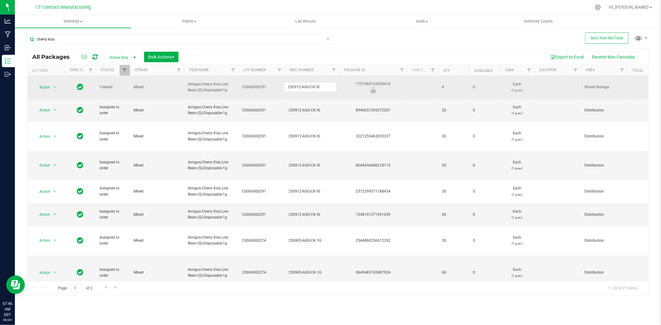
click at [296, 84] on input "250912-AGO-CK-!G" at bounding box center [310, 87] width 52 height 10
click at [243, 8] on div at bounding box center [351, 7] width 480 height 12
click at [94, 56] on icon at bounding box center [94, 57] width 5 height 6
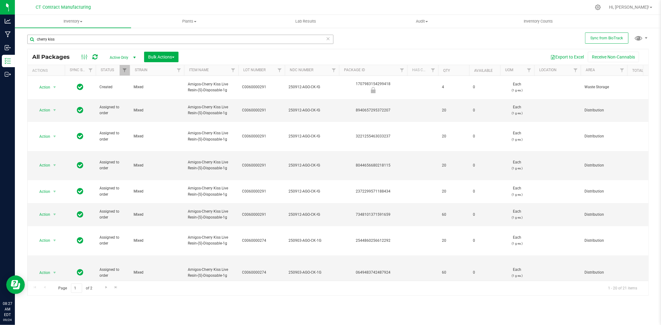
click at [102, 44] on div "cherry kiss" at bounding box center [180, 42] width 306 height 14
click at [103, 41] on input "cherry kiss" at bounding box center [180, 39] width 306 height 9
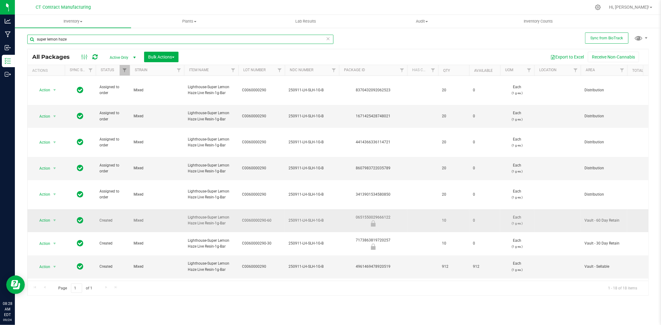
scroll to position [34, 0]
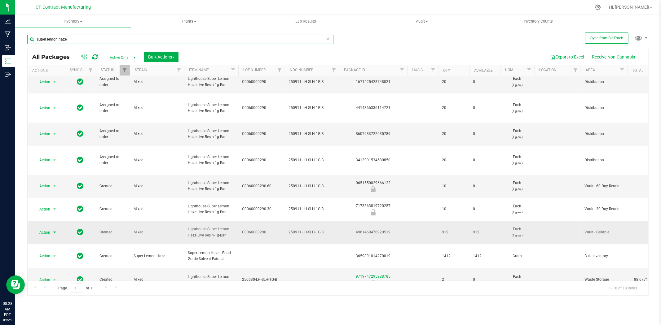
type input "super lemon haze"
click at [55, 230] on span "select" at bounding box center [54, 232] width 5 height 5
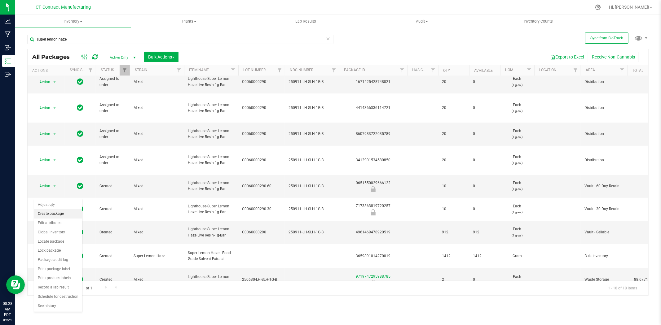
click at [57, 214] on li "Create package" at bounding box center [58, 213] width 48 height 9
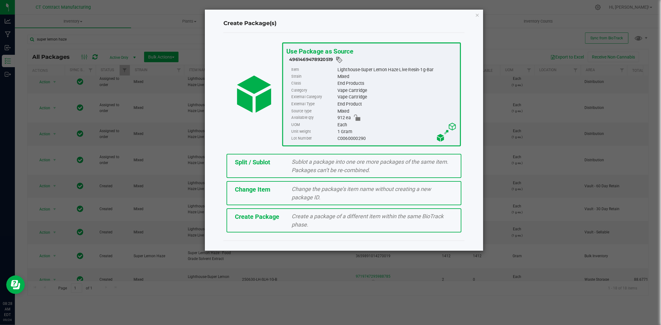
click at [341, 159] on span "Sublot a package into one ore more packages of the same item. Packages can’t be…" at bounding box center [370, 166] width 157 height 15
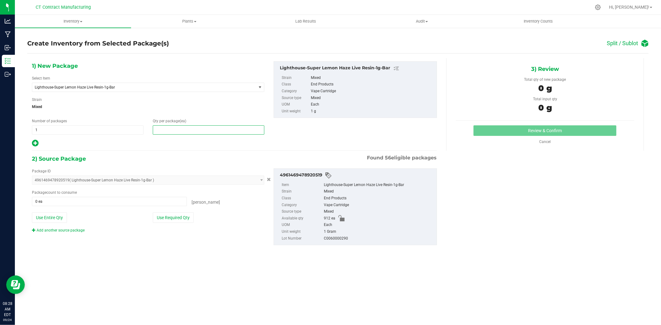
click at [168, 131] on span at bounding box center [208, 129] width 111 height 9
type input "4"
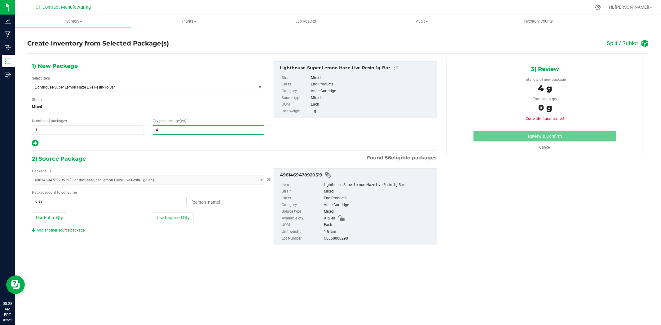
type input "4"
click at [132, 201] on span at bounding box center [109, 201] width 155 height 9
type input "4"
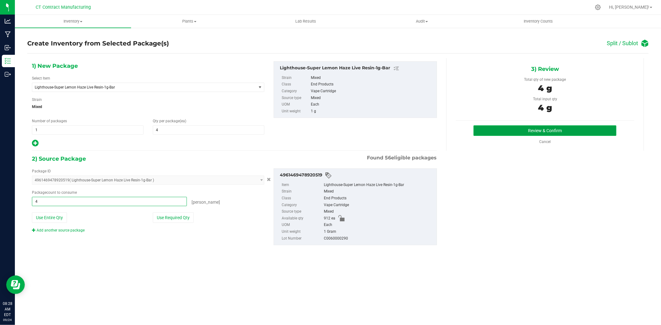
type input "4 ea"
click at [524, 126] on button "Review & Confirm" at bounding box center [544, 130] width 143 height 11
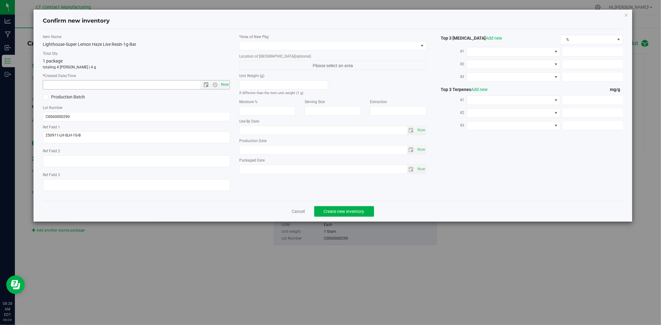
click at [222, 87] on span "Now" at bounding box center [225, 84] width 11 height 9
type input "[DATE] 8:28 AM"
click at [265, 42] on span at bounding box center [328, 45] width 179 height 9
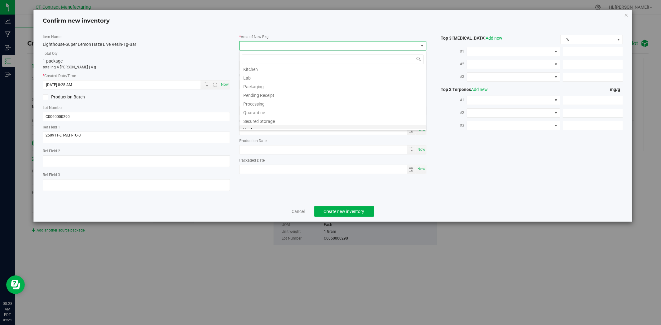
scroll to position [76, 0]
click at [265, 124] on li "Waste Storage" at bounding box center [332, 125] width 186 height 9
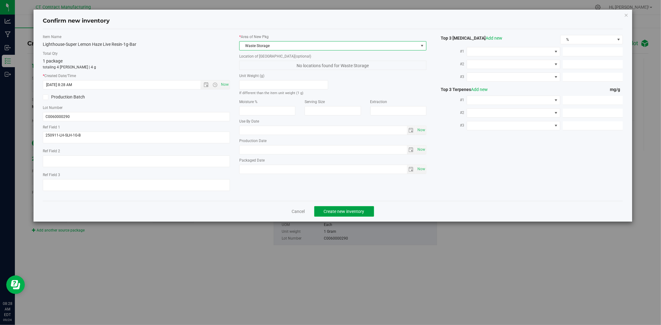
click at [356, 214] on span "Create new inventory" at bounding box center [344, 211] width 41 height 5
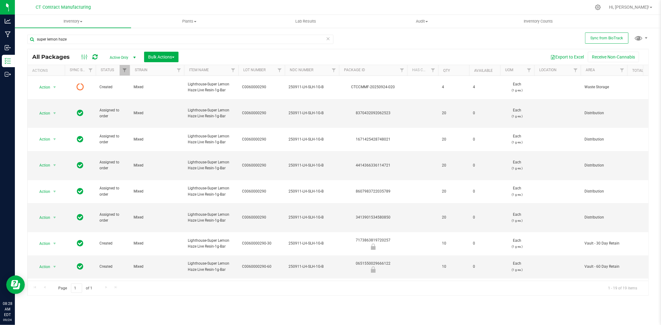
click at [97, 58] on icon at bounding box center [94, 57] width 5 height 6
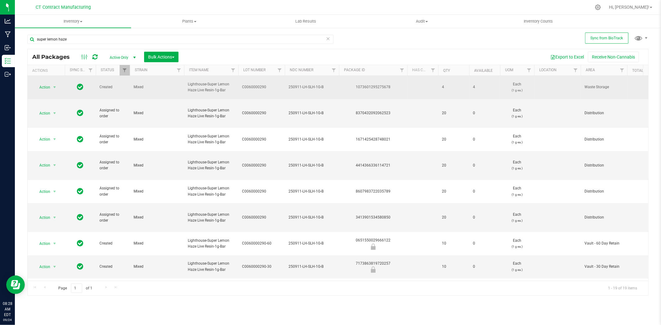
click at [365, 85] on div "1073601295275678" at bounding box center [373, 87] width 70 height 6
copy div "1073601295275678"
click at [321, 85] on span "250911-LH-SLH-1G-B" at bounding box center [311, 87] width 47 height 6
click at [321, 85] on input "250911-LH-SLH-1G-B" at bounding box center [310, 87] width 52 height 10
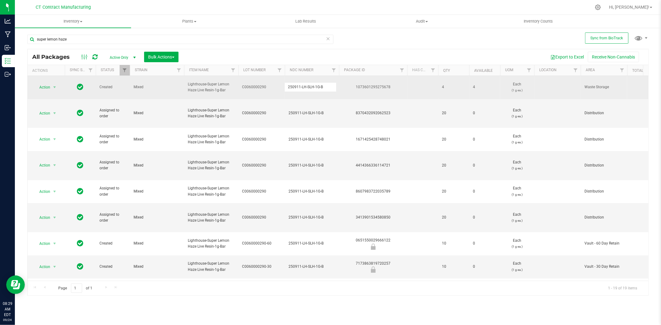
click at [321, 85] on input "250911-LH-SLH-1G-B" at bounding box center [310, 87] width 52 height 10
click at [379, 84] on div "1073601295275678" at bounding box center [373, 87] width 70 height 6
click at [55, 86] on span "select" at bounding box center [54, 87] width 5 height 5
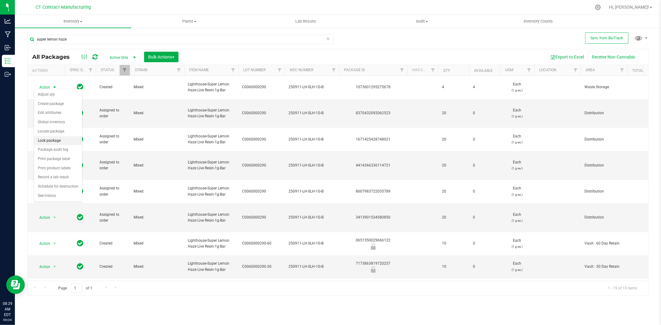
click at [54, 141] on li "Lock package" at bounding box center [58, 140] width 48 height 9
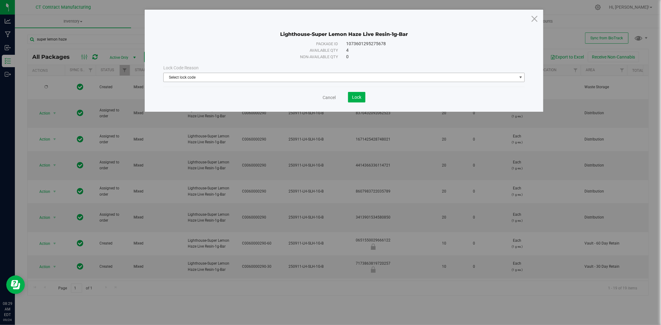
click at [232, 77] on span "Select lock code" at bounding box center [340, 77] width 353 height 9
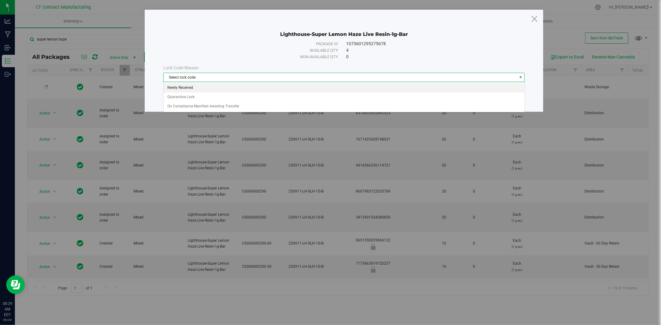
click at [225, 87] on li "Newly Received" at bounding box center [344, 87] width 361 height 9
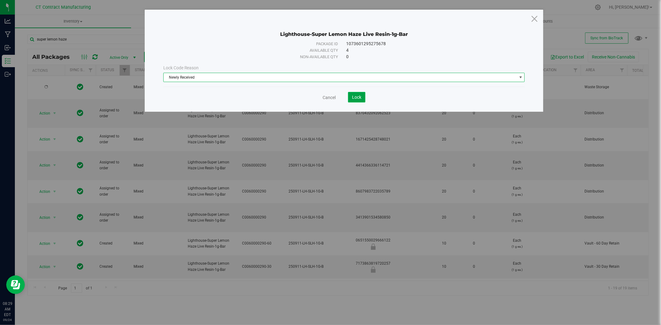
click at [361, 97] on span "Lock" at bounding box center [356, 97] width 9 height 5
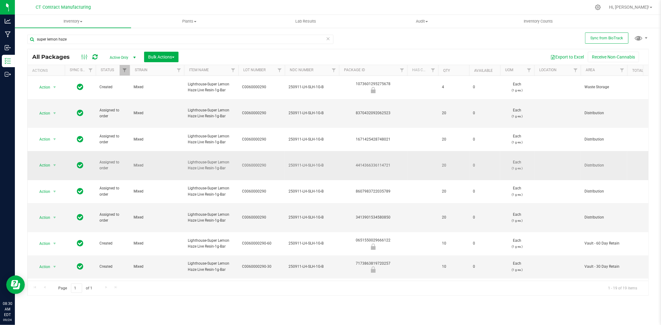
scroll to position [34, 0]
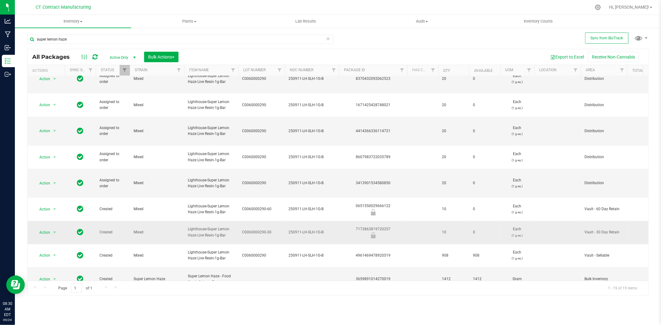
click at [385, 226] on div "7173863819720257" at bounding box center [373, 232] width 70 height 12
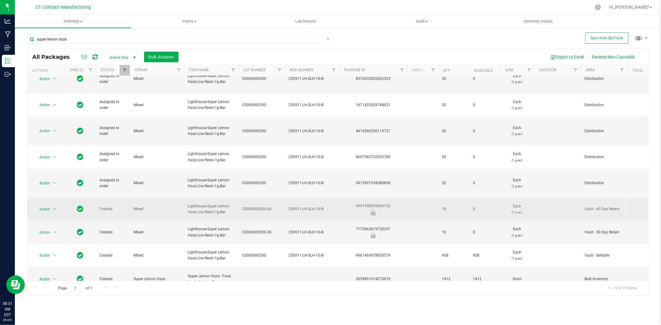
click at [371, 203] on div "0651550029666122" at bounding box center [373, 209] width 70 height 12
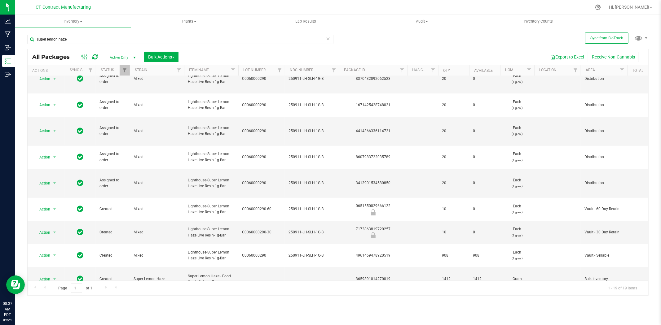
click at [116, 34] on div "super lemon haze" at bounding box center [182, 39] width 311 height 20
click at [116, 39] on input "super lemon haze" at bounding box center [180, 39] width 306 height 9
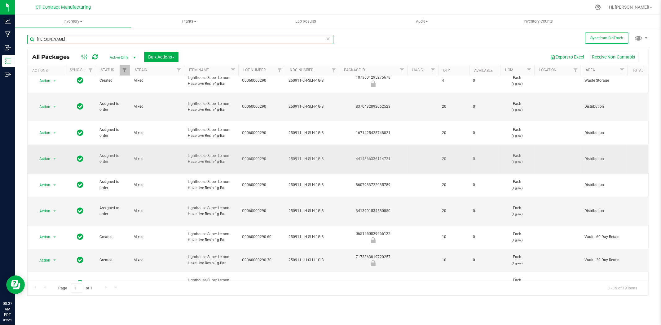
scroll to position [0, 0]
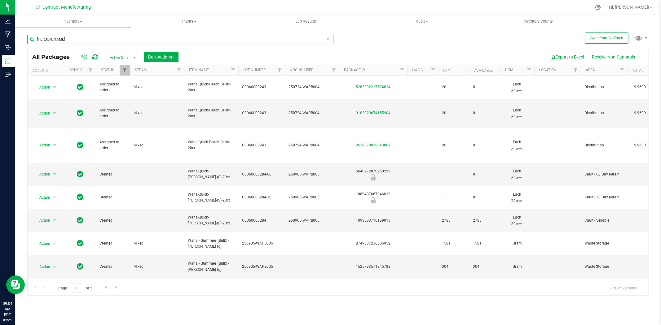
type input "[PERSON_NAME]"
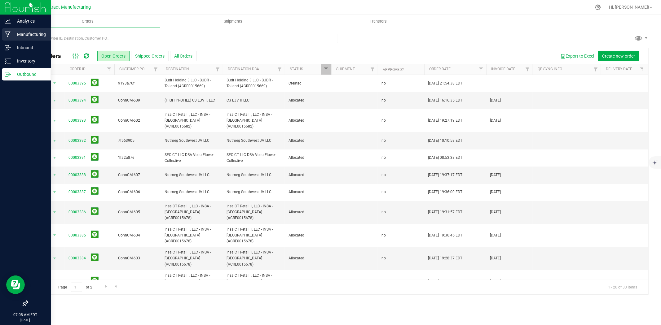
click at [9, 37] on div "Manufacturing" at bounding box center [26, 34] width 49 height 12
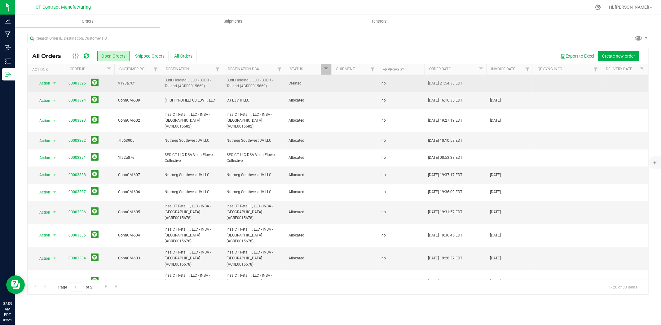
click at [81, 82] on link "00003395" at bounding box center [76, 84] width 17 height 6
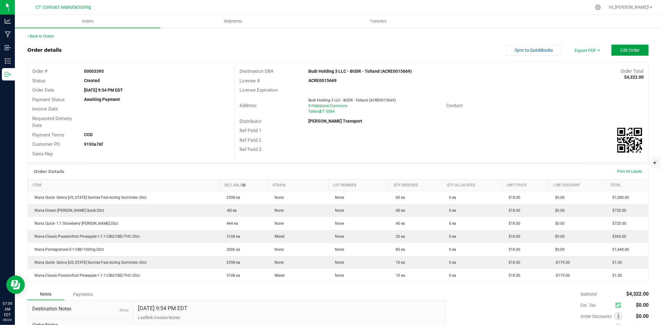
click at [613, 48] on button "Edit Order" at bounding box center [629, 50] width 37 height 11
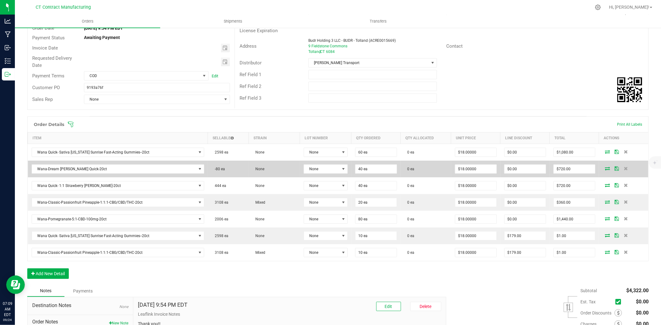
scroll to position [103, 0]
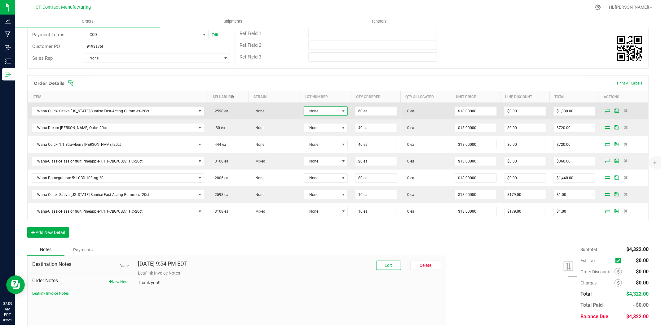
click at [315, 111] on span "None" at bounding box center [322, 111] width 36 height 9
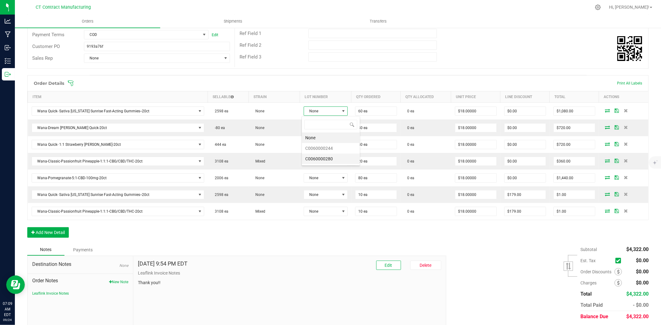
click at [323, 159] on li "C0060000280" at bounding box center [331, 159] width 58 height 11
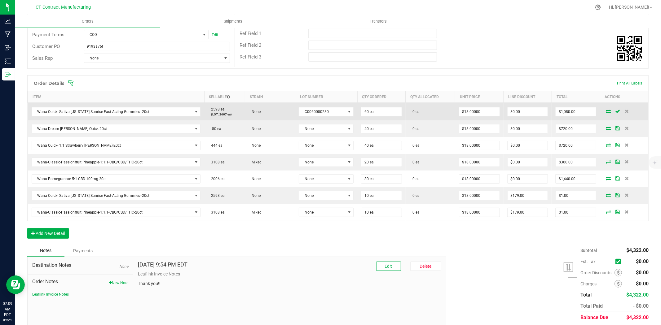
click at [605, 111] on icon at bounding box center [607, 111] width 5 height 4
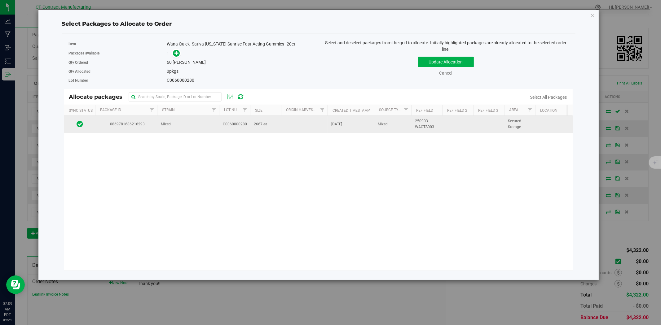
click at [165, 125] on span "Mixed" at bounding box center [166, 124] width 10 height 6
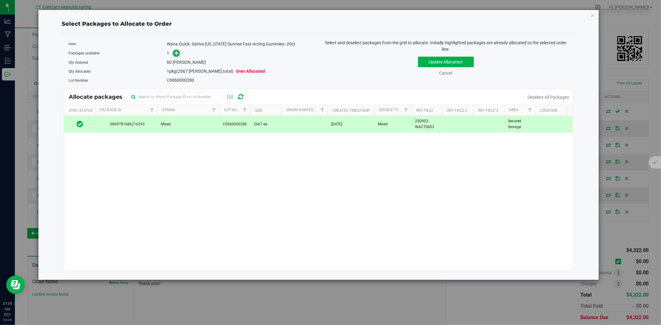
click at [176, 54] on icon at bounding box center [176, 53] width 4 height 4
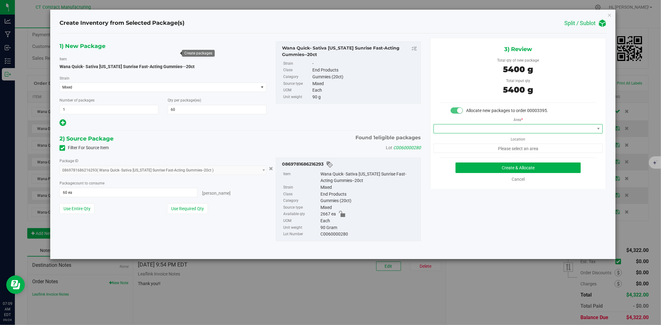
click at [458, 128] on span at bounding box center [514, 128] width 161 height 9
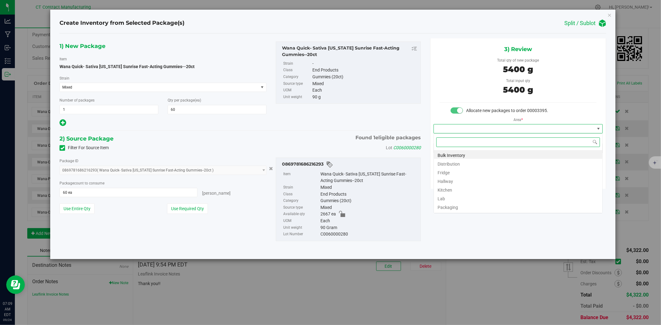
scroll to position [9, 169]
click at [457, 162] on li "Distribution" at bounding box center [518, 163] width 168 height 9
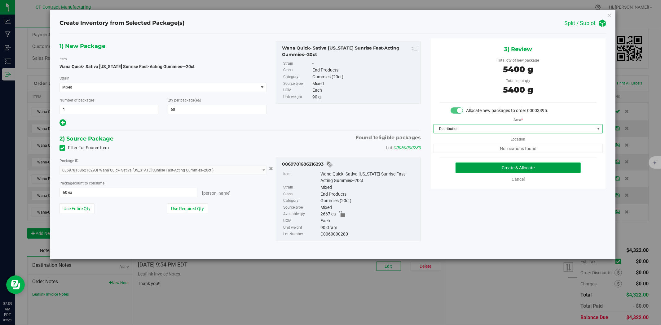
click at [467, 163] on button "Create & Allocate" at bounding box center [517, 168] width 125 height 11
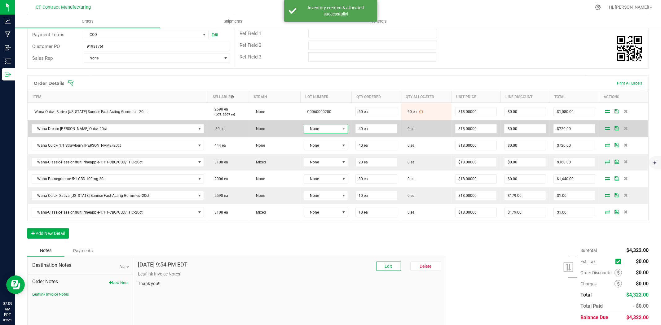
click at [329, 128] on span "None" at bounding box center [321, 128] width 35 height 9
click at [190, 131] on span "Wana-Dream Berry Quick-20ct" at bounding box center [114, 128] width 164 height 9
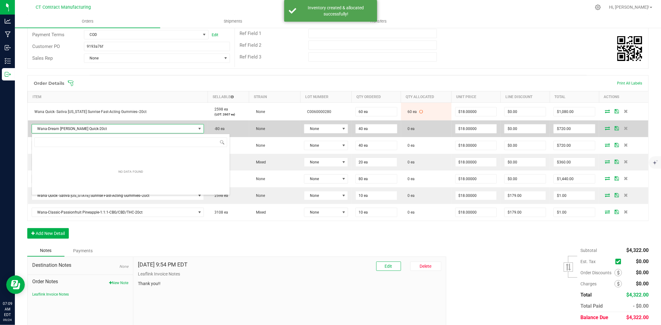
scroll to position [9, 170]
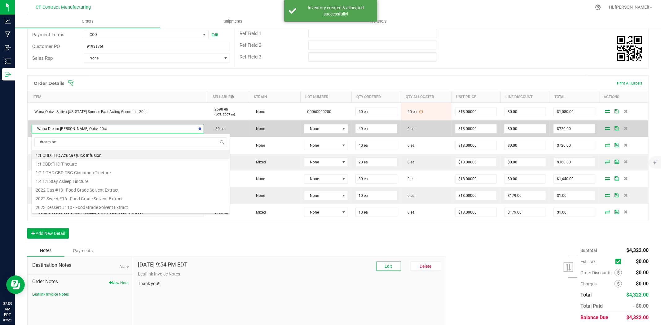
type input "dream ber"
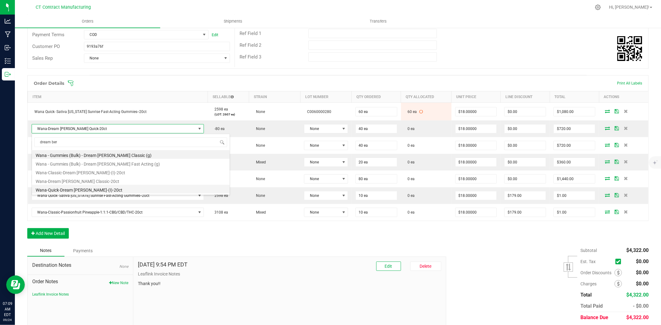
click at [84, 188] on li "Wana-Quick-Dream [PERSON_NAME]-(I)-20ct" at bounding box center [131, 189] width 198 height 9
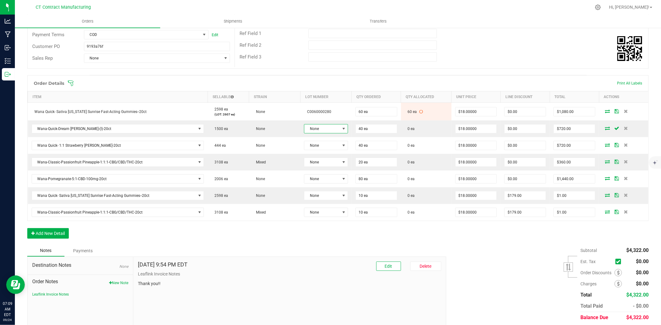
click at [323, 126] on span "None" at bounding box center [321, 128] width 35 height 9
click at [332, 166] on li "C0060000260" at bounding box center [331, 166] width 58 height 11
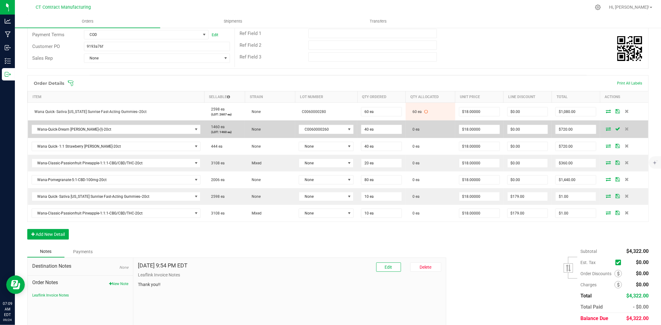
click at [605, 127] on icon at bounding box center [607, 129] width 5 height 4
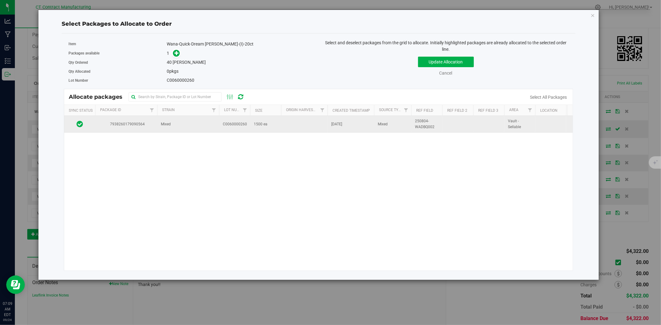
click at [212, 128] on td "Mixed" at bounding box center [188, 124] width 62 height 17
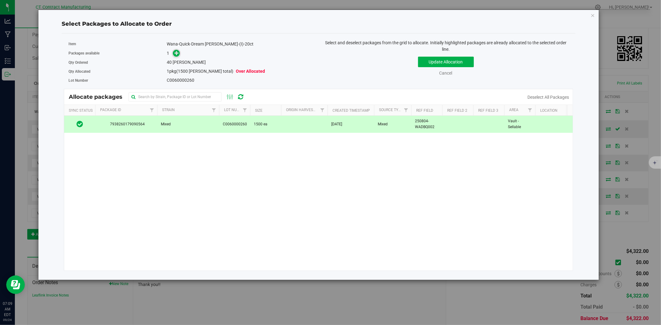
click at [178, 55] on icon at bounding box center [176, 53] width 4 height 4
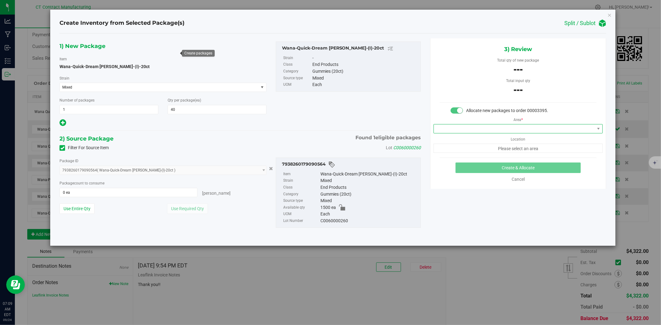
click at [473, 129] on span at bounding box center [514, 128] width 161 height 9
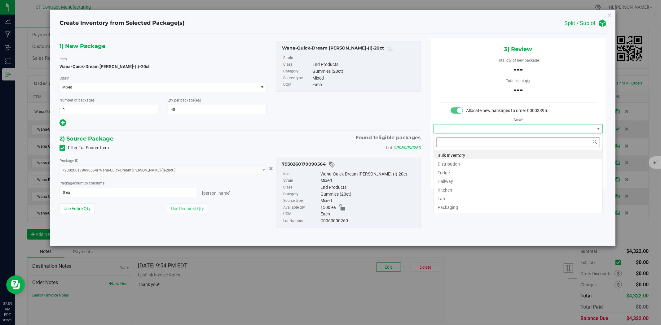
scroll to position [9, 169]
click at [467, 163] on li "Distribution" at bounding box center [518, 163] width 168 height 9
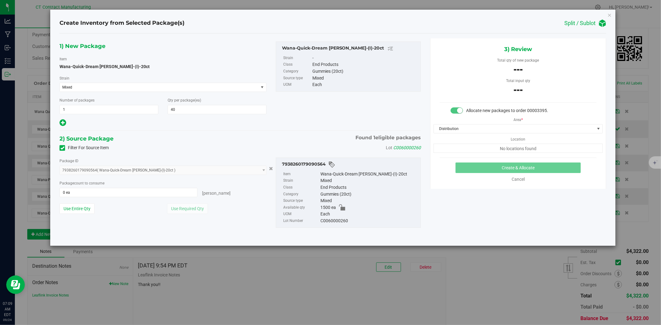
click at [164, 200] on div "Package ID 7938260179090564 ( Wana-Quick-Dream Berry-(I)-20ct ) 793826017909056…" at bounding box center [163, 188] width 216 height 61
click at [164, 194] on span "0 ea 0" at bounding box center [128, 192] width 138 height 9
type input "40"
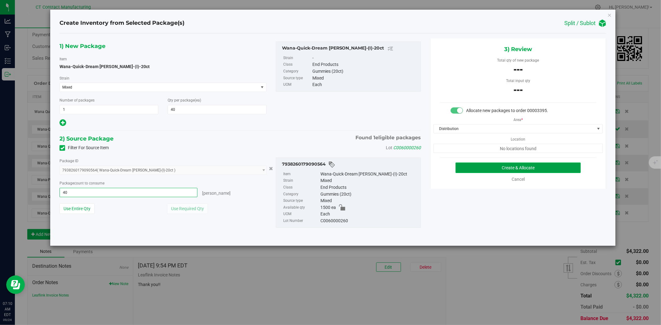
type input "40 ea"
click at [553, 169] on button "Create & Allocate" at bounding box center [517, 168] width 125 height 11
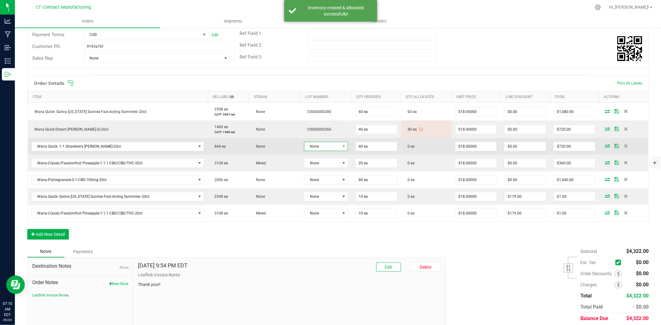
click at [324, 147] on span "None" at bounding box center [321, 146] width 35 height 9
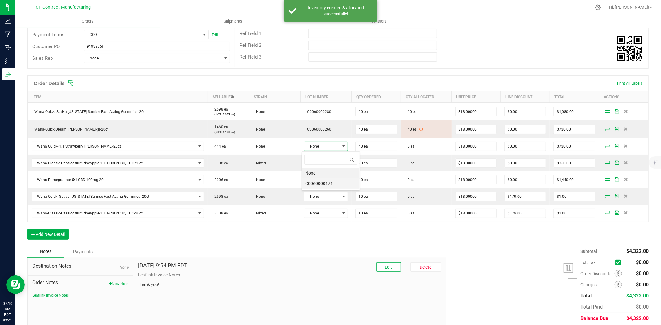
click at [333, 183] on li "C0060000171" at bounding box center [331, 183] width 58 height 11
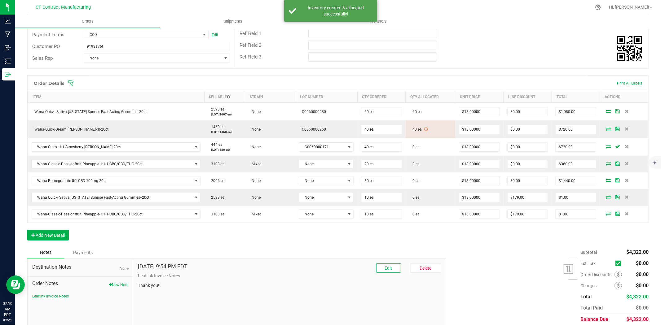
click at [605, 146] on icon at bounding box center [607, 147] width 5 height 4
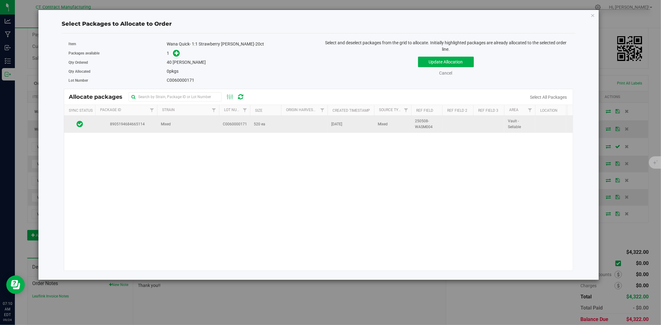
click at [146, 129] on td "8905194684665114" at bounding box center [126, 124] width 62 height 17
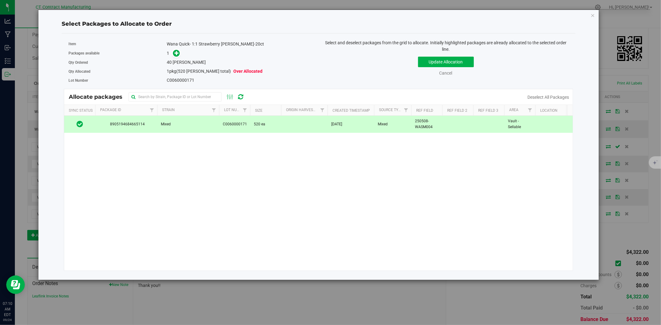
click at [172, 55] on span at bounding box center [175, 53] width 10 height 7
click at [184, 51] on div "1" at bounding box center [240, 53] width 147 height 7
click at [178, 53] on icon at bounding box center [176, 53] width 4 height 4
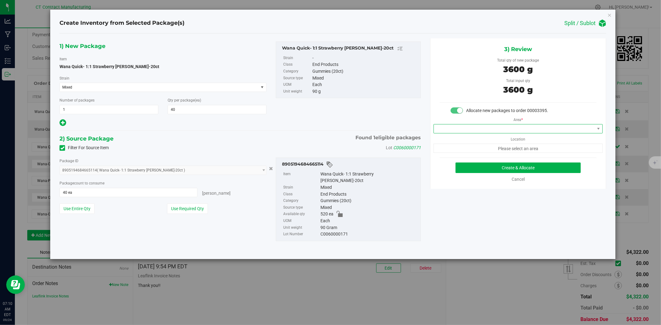
click at [462, 129] on span at bounding box center [514, 128] width 161 height 9
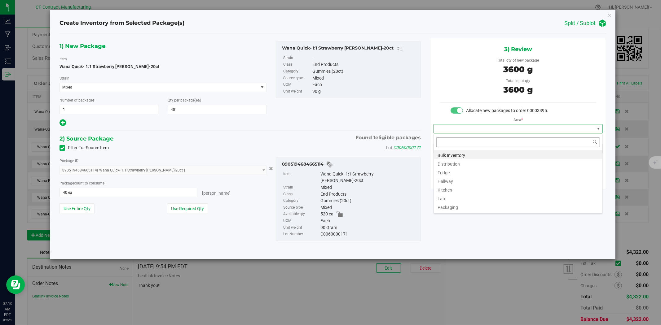
scroll to position [9, 169]
click at [465, 162] on li "Distribution" at bounding box center [518, 163] width 168 height 9
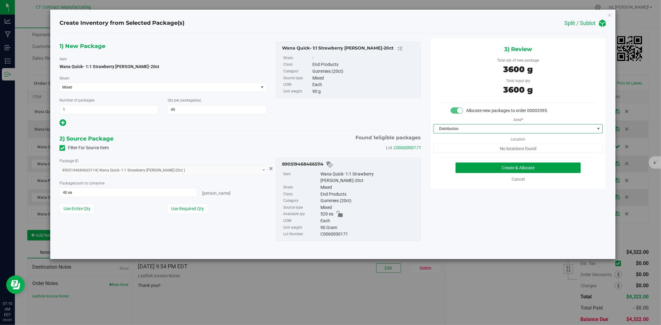
click at [465, 168] on button "Create & Allocate" at bounding box center [517, 168] width 125 height 11
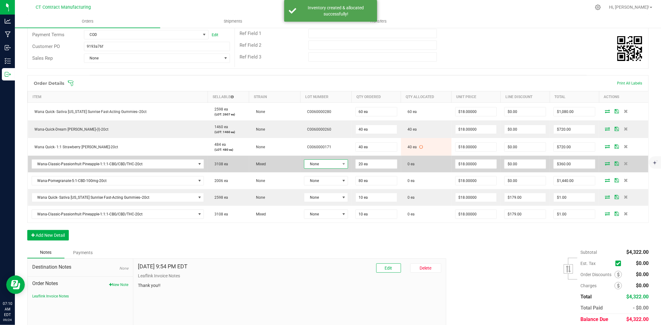
click at [320, 160] on span "None" at bounding box center [321, 164] width 35 height 9
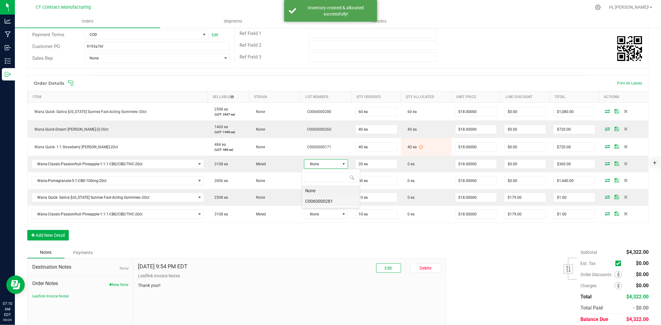
click at [333, 199] on li "C0060000281" at bounding box center [331, 201] width 58 height 11
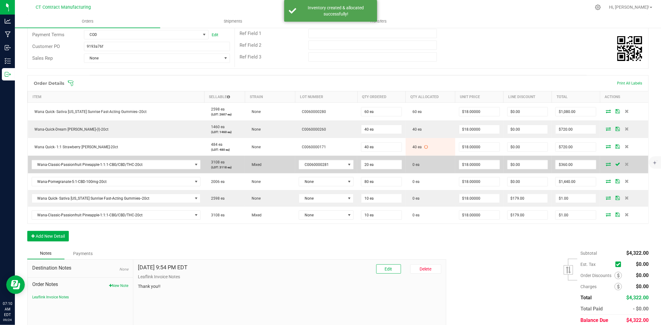
click at [605, 164] on icon at bounding box center [607, 164] width 5 height 4
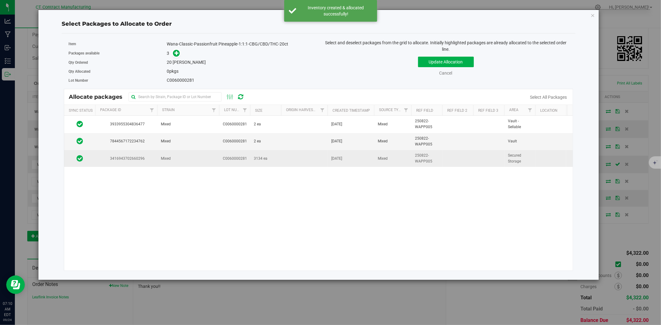
click at [302, 162] on td at bounding box center [304, 158] width 46 height 17
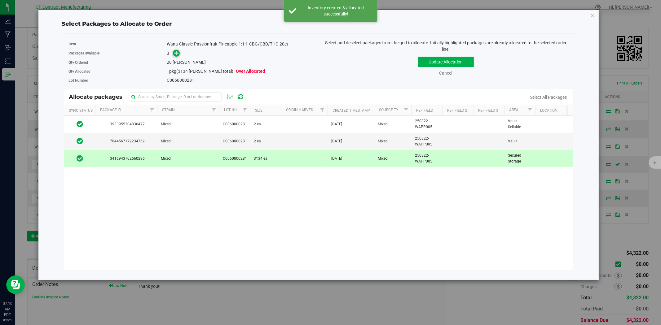
click at [175, 52] on icon at bounding box center [176, 53] width 4 height 4
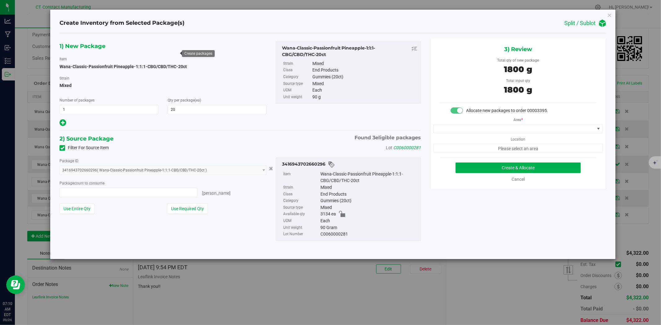
type input "20 ea"
click at [509, 131] on span at bounding box center [514, 128] width 161 height 9
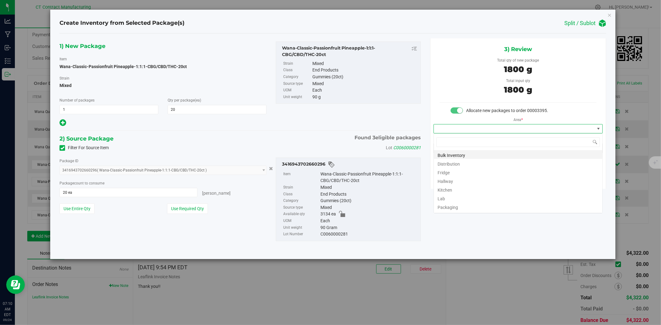
scroll to position [9, 169]
click at [491, 164] on li "Distribution" at bounding box center [518, 163] width 168 height 9
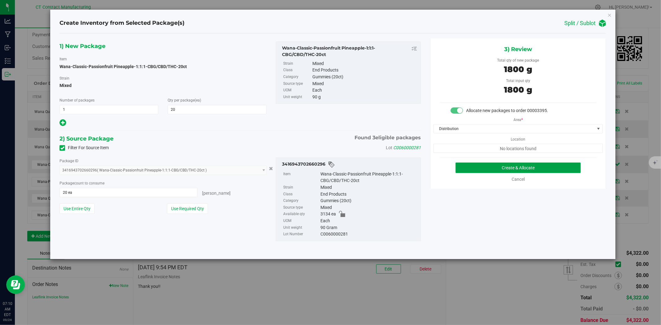
click at [470, 167] on button "Create & Allocate" at bounding box center [517, 168] width 125 height 11
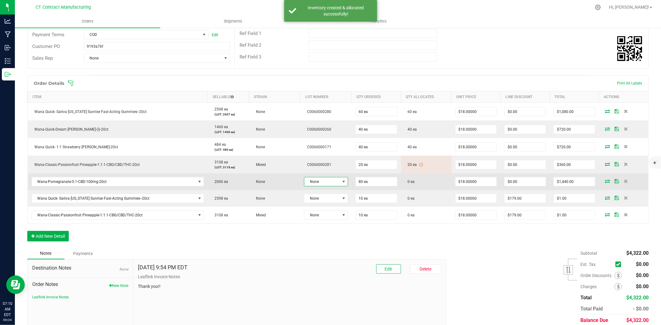
click at [332, 184] on span "None" at bounding box center [321, 181] width 35 height 9
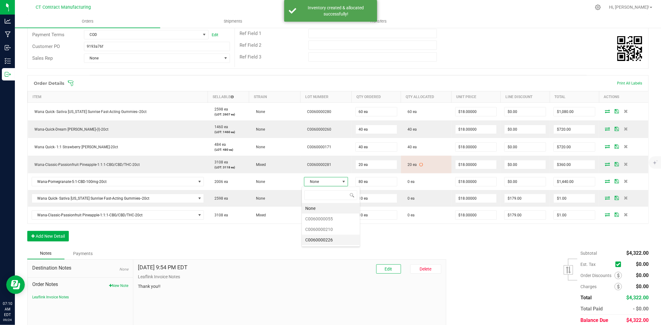
click at [341, 240] on li "C0060000226" at bounding box center [331, 240] width 58 height 11
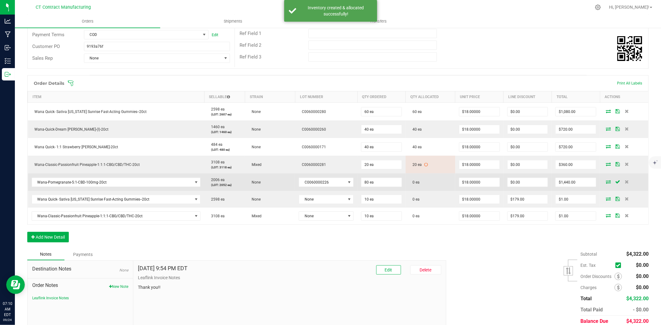
click at [605, 183] on icon at bounding box center [607, 182] width 5 height 4
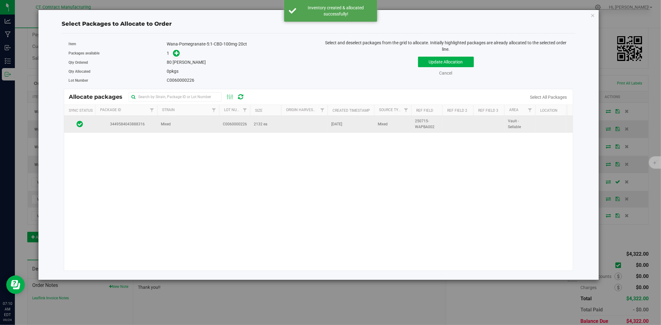
click at [281, 124] on td at bounding box center [304, 124] width 46 height 17
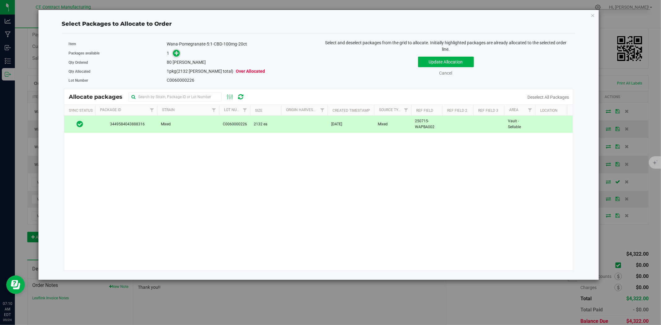
click at [177, 53] on icon at bounding box center [176, 53] width 4 height 4
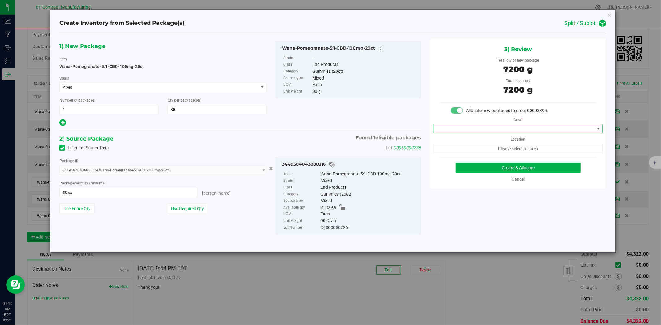
click at [465, 130] on span at bounding box center [514, 128] width 161 height 9
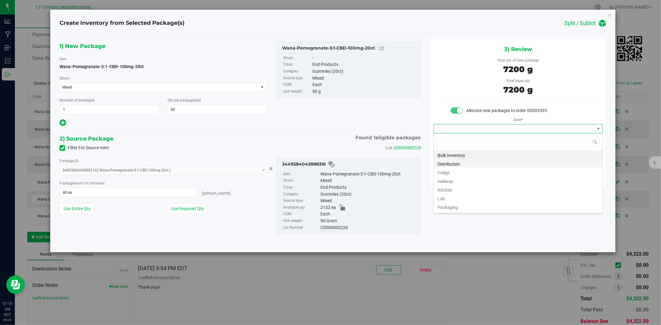
scroll to position [9, 169]
click at [466, 163] on li "Distribution" at bounding box center [518, 163] width 168 height 9
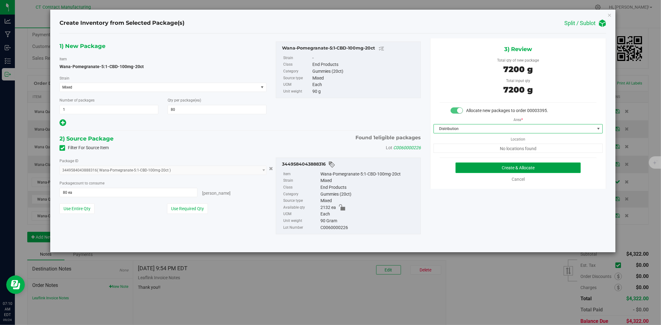
click at [469, 168] on button "Create & Allocate" at bounding box center [517, 168] width 125 height 11
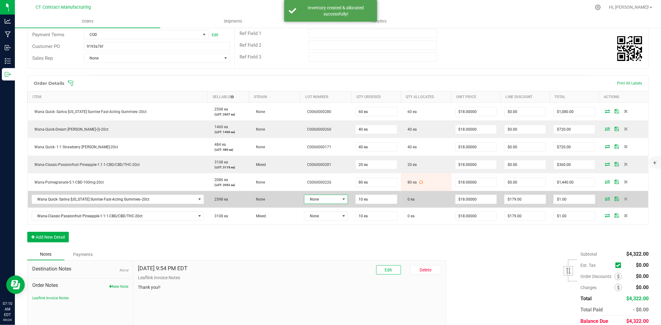
click at [333, 199] on span "None" at bounding box center [321, 199] width 35 height 9
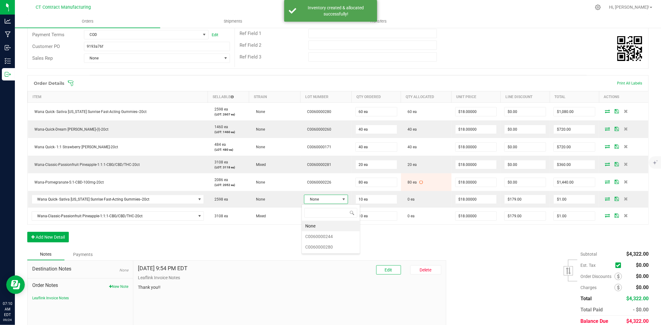
scroll to position [9, 44]
click at [342, 248] on li "C0060000280" at bounding box center [331, 247] width 58 height 11
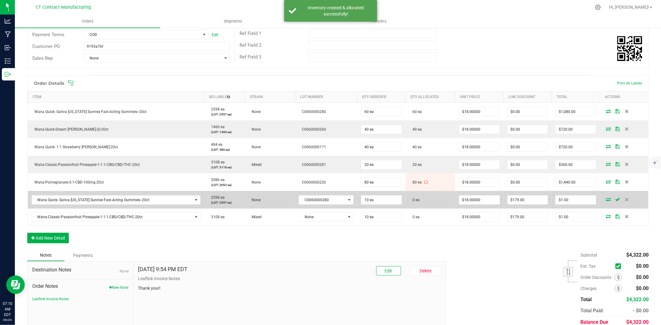
click at [605, 200] on icon at bounding box center [607, 200] width 5 height 4
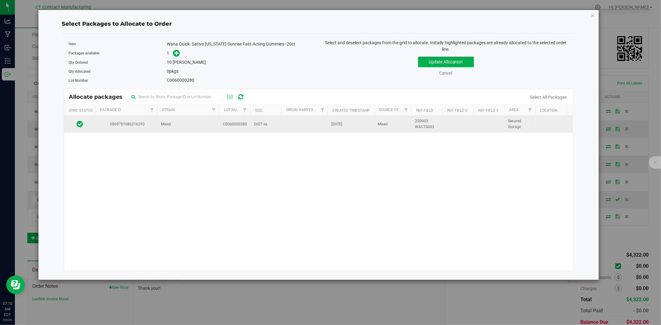
click at [266, 128] on td "2607 ea" at bounding box center [265, 124] width 31 height 17
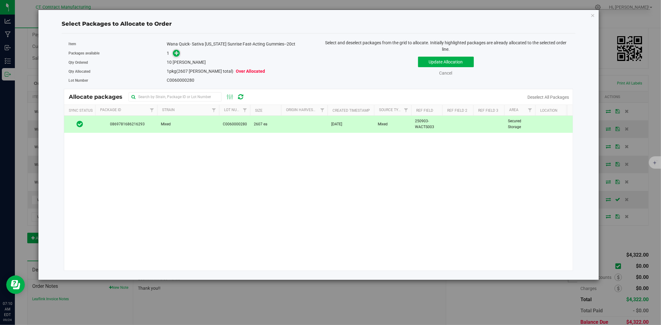
click at [179, 54] on icon at bounding box center [176, 53] width 4 height 4
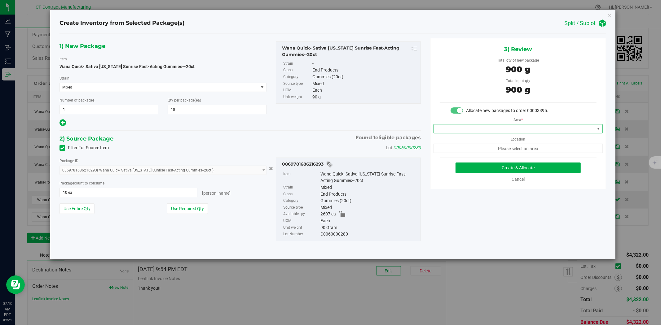
click at [461, 129] on span at bounding box center [514, 128] width 161 height 9
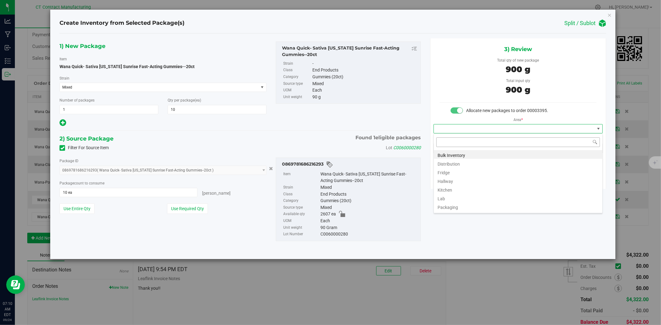
scroll to position [9, 169]
click at [465, 165] on li "Distribution" at bounding box center [518, 163] width 168 height 9
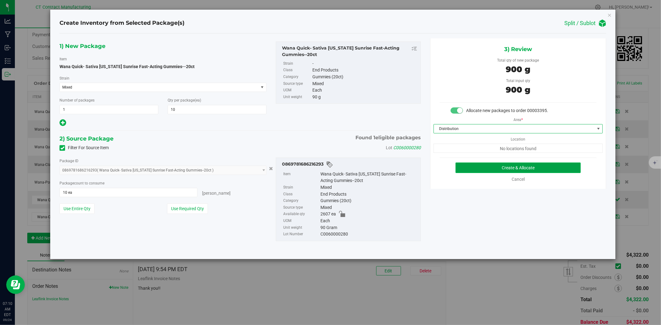
click at [467, 170] on button "Create & Allocate" at bounding box center [517, 168] width 125 height 11
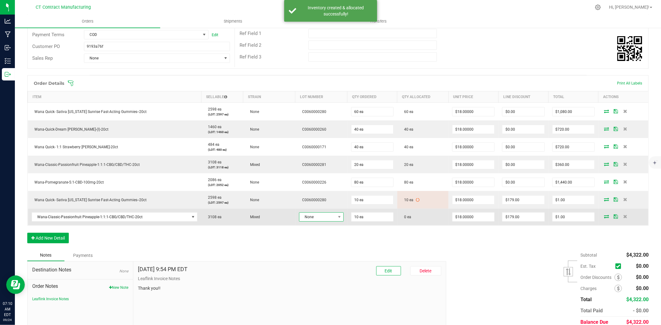
click at [335, 217] on span at bounding box center [339, 217] width 8 height 9
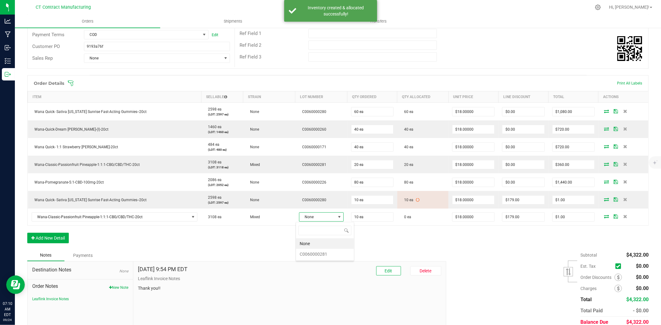
scroll to position [9, 44]
click at [334, 255] on li "C0060000281" at bounding box center [325, 254] width 58 height 11
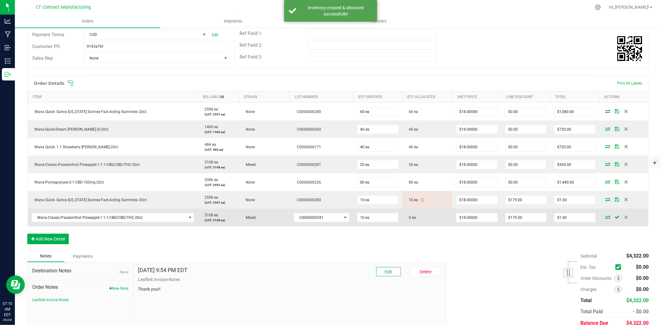
click at [605, 216] on icon at bounding box center [607, 217] width 5 height 4
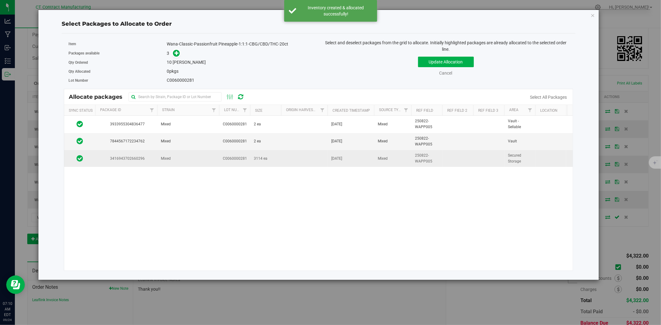
click at [306, 158] on td at bounding box center [304, 158] width 46 height 17
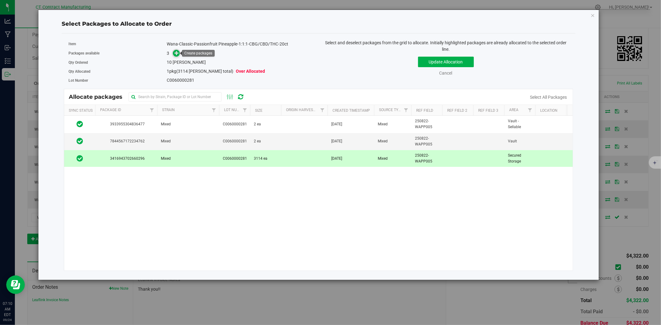
click at [178, 51] on icon at bounding box center [176, 53] width 4 height 4
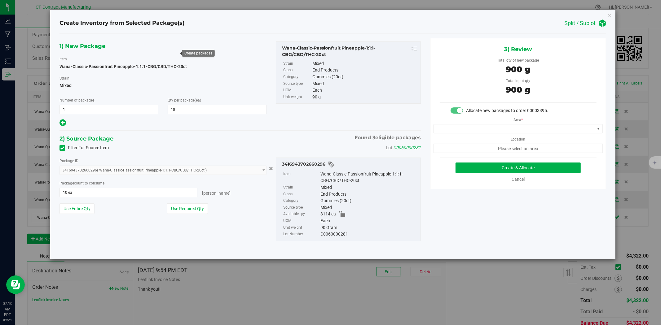
click at [502, 138] on div "Area * Location Please select an area" at bounding box center [517, 133] width 175 height 39
click at [499, 129] on span at bounding box center [514, 128] width 161 height 9
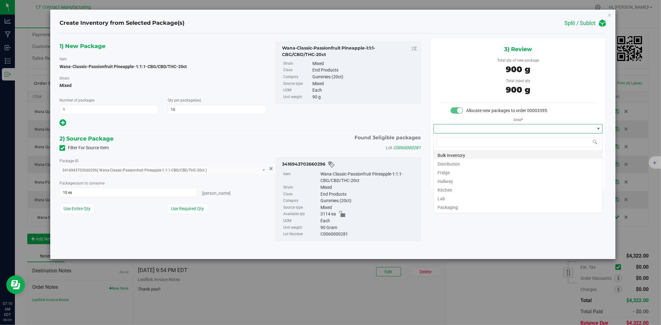
scroll to position [9, 169]
click at [463, 164] on li "Distribution" at bounding box center [518, 163] width 168 height 9
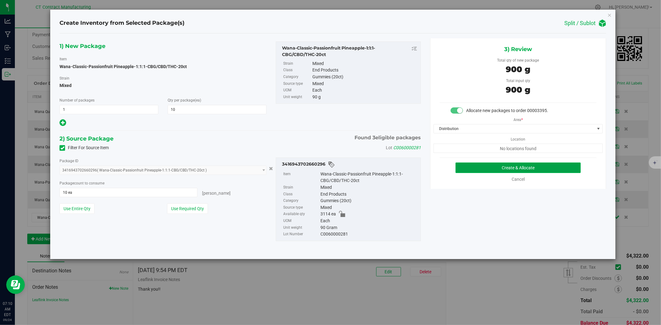
click at [466, 169] on button "Create & Allocate" at bounding box center [517, 168] width 125 height 11
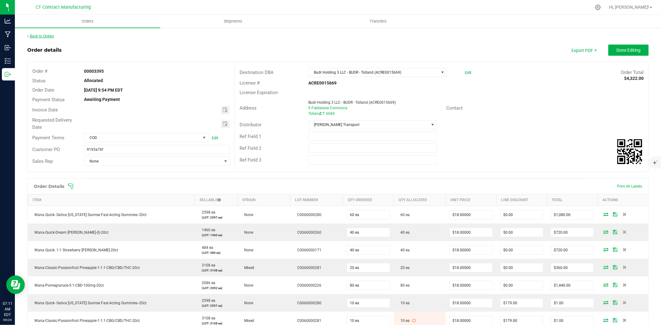
click at [54, 34] on link "Back to Orders" at bounding box center [40, 36] width 27 height 4
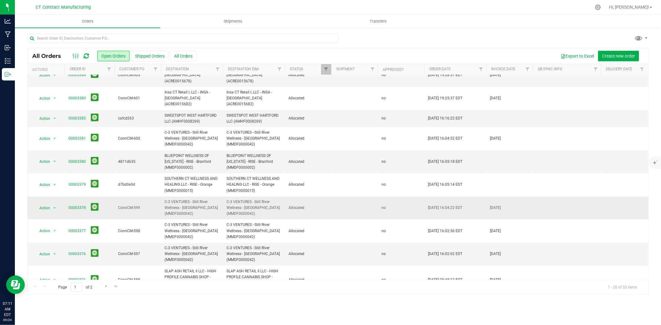
scroll to position [191, 0]
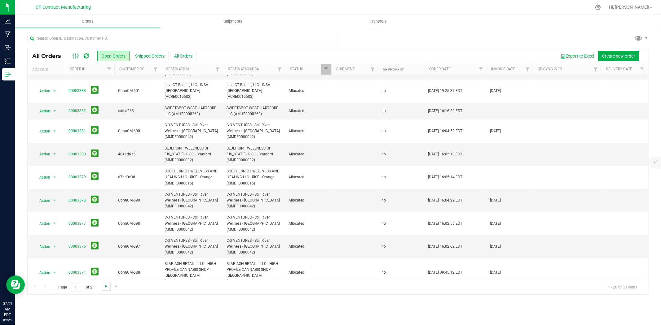
click at [106, 288] on span "Go to the next page" at bounding box center [106, 286] width 5 height 5
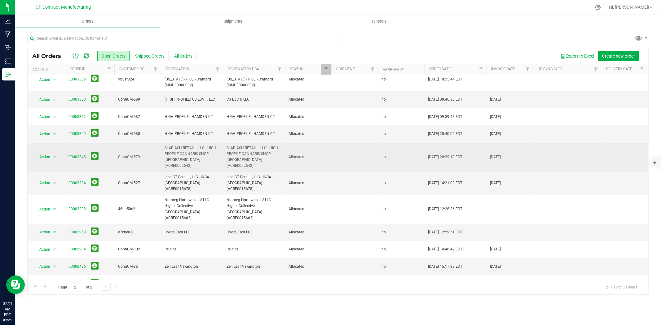
scroll to position [0, 0]
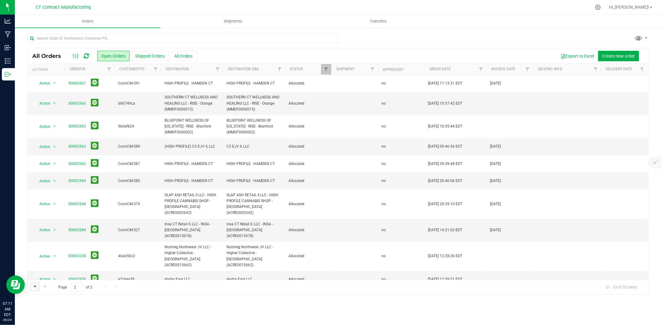
click at [36, 286] on span "Go to the first page" at bounding box center [35, 286] width 5 height 5
